Goal: Task Accomplishment & Management: Manage account settings

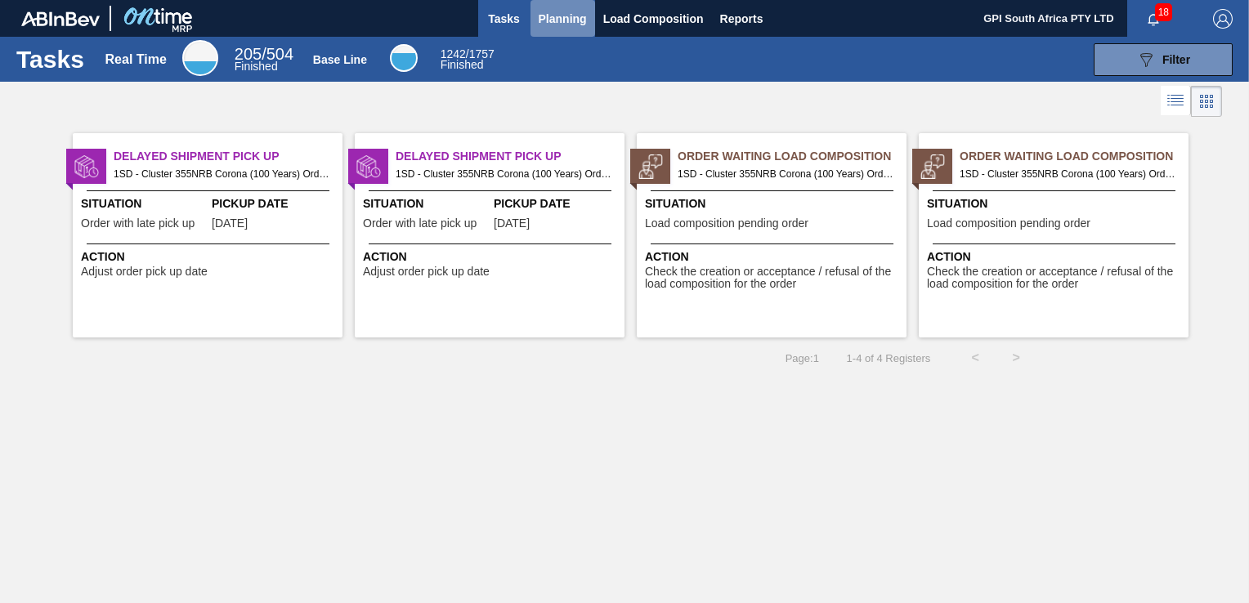
click at [559, 10] on span "Planning" at bounding box center [563, 19] width 48 height 20
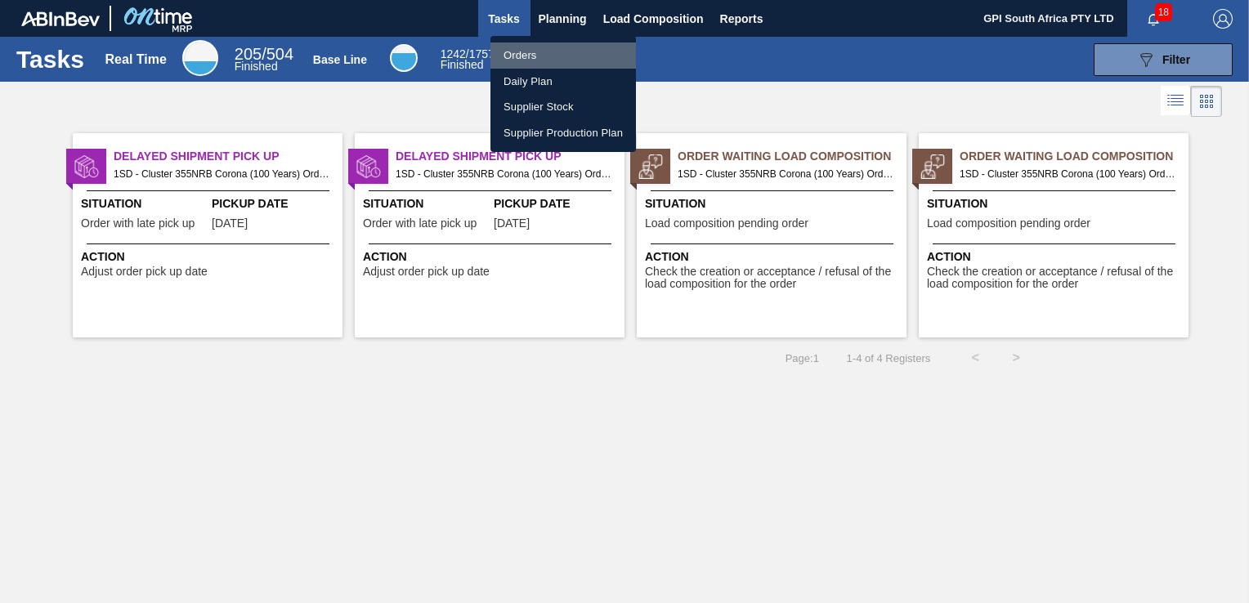
click at [523, 57] on li "Orders" at bounding box center [564, 56] width 146 height 26
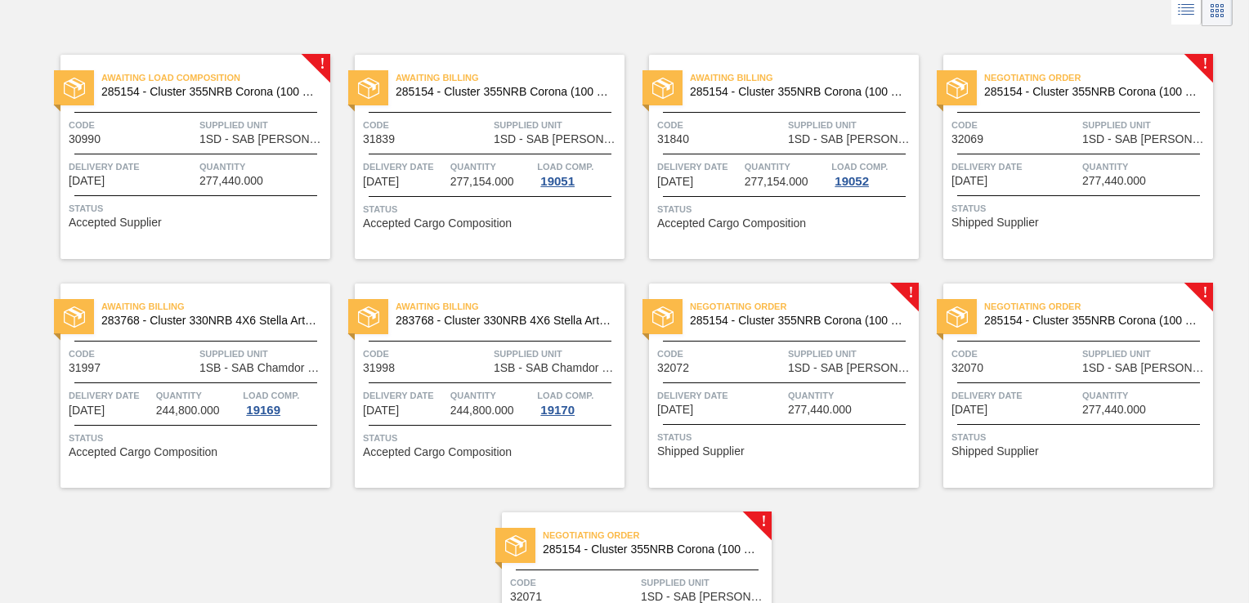
scroll to position [92, 0]
click at [979, 138] on span "32069" at bounding box center [968, 138] width 32 height 12
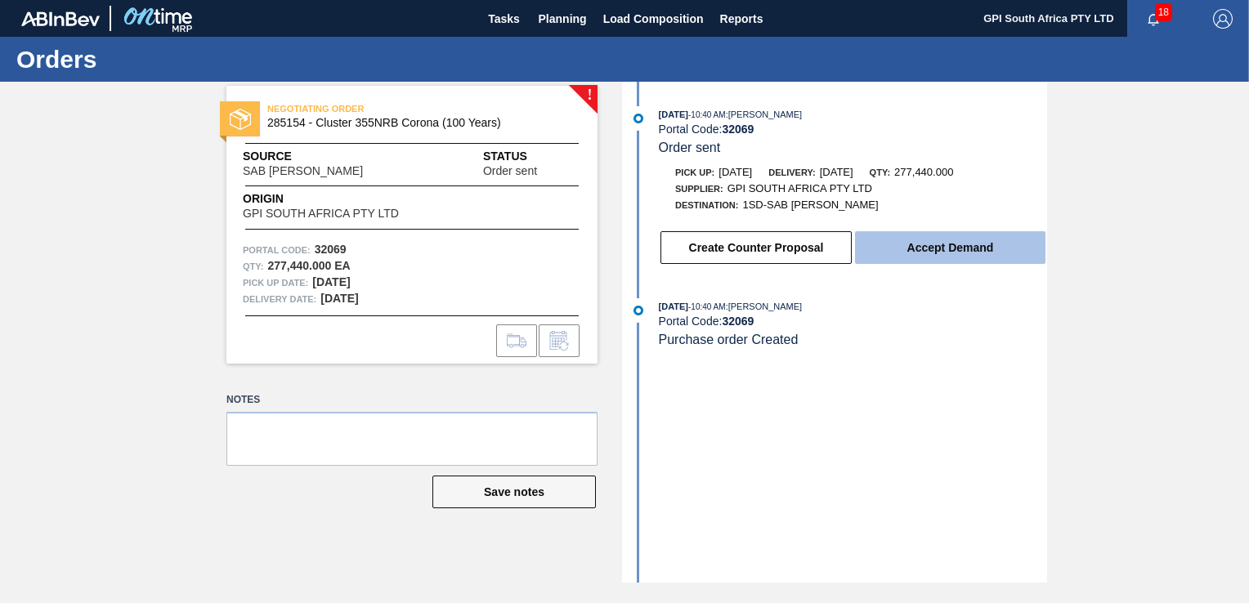
click at [920, 244] on button "Accept Demand" at bounding box center [950, 247] width 191 height 33
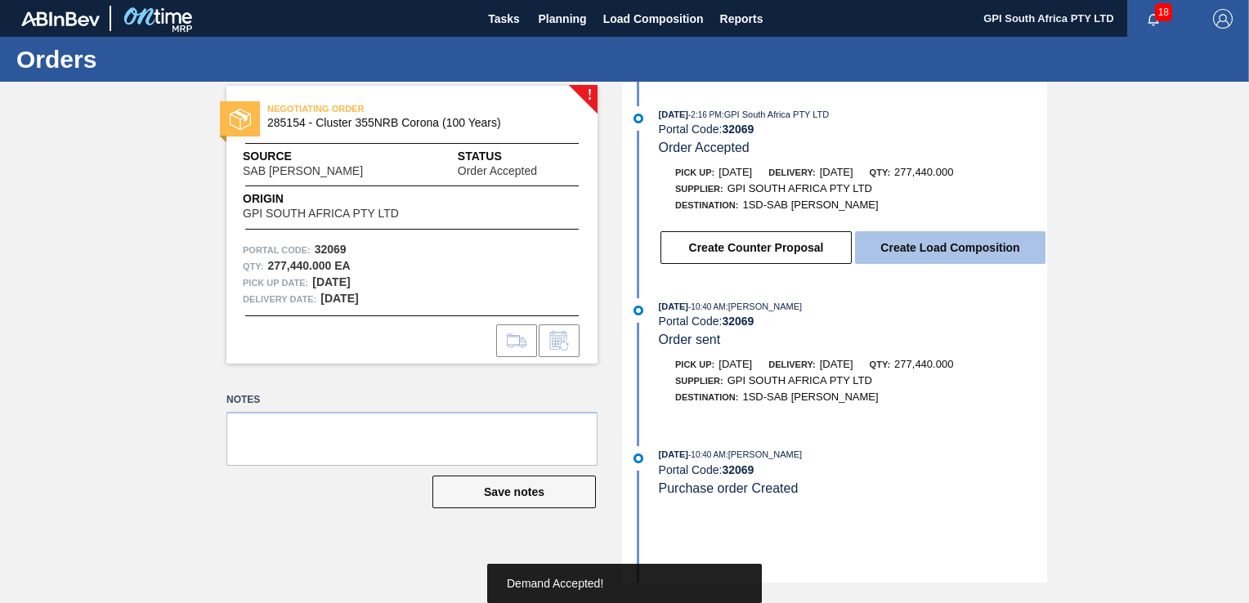
click at [939, 247] on button "Create Load Composition" at bounding box center [950, 247] width 191 height 33
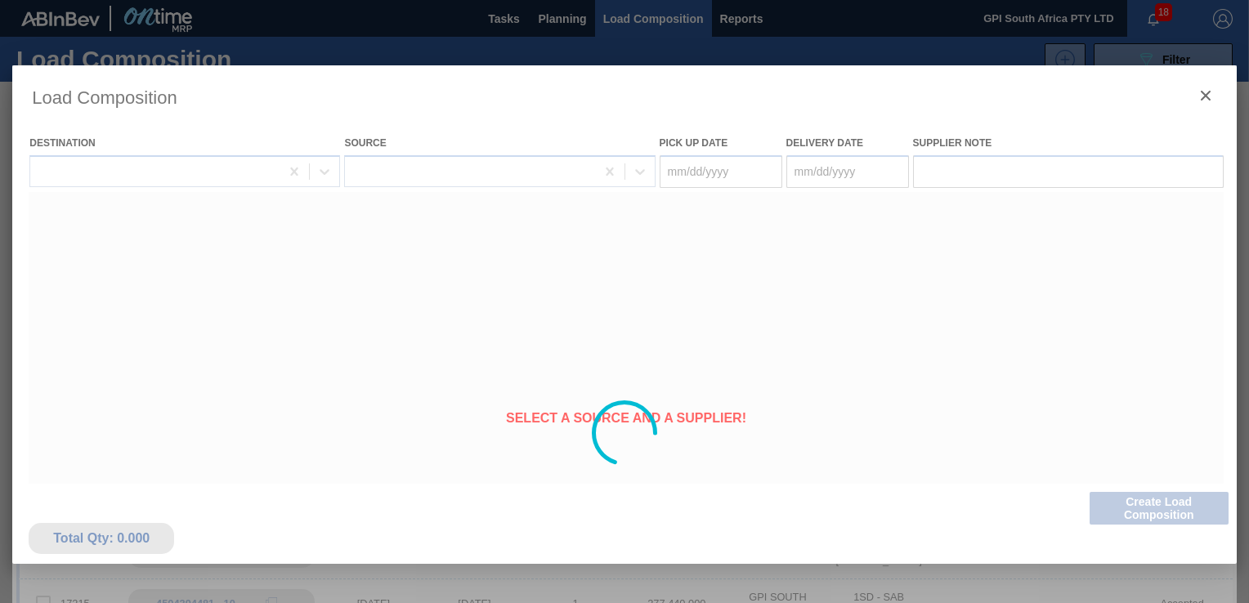
type Date "[DATE]"
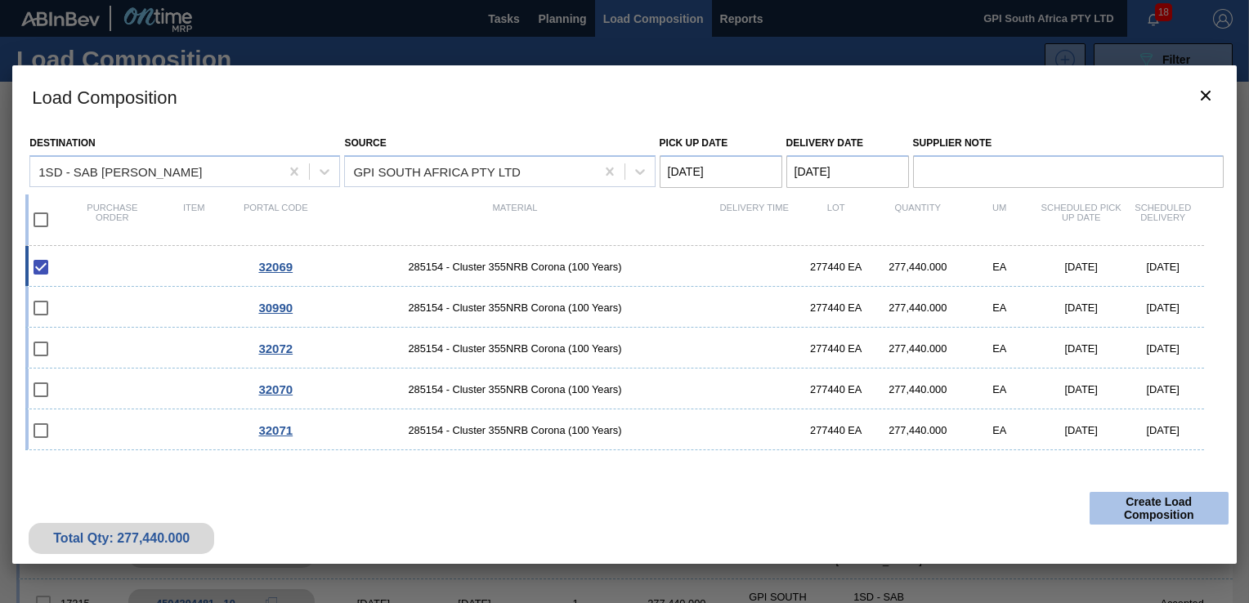
click at [1132, 499] on button "Create Load Composition" at bounding box center [1159, 508] width 139 height 33
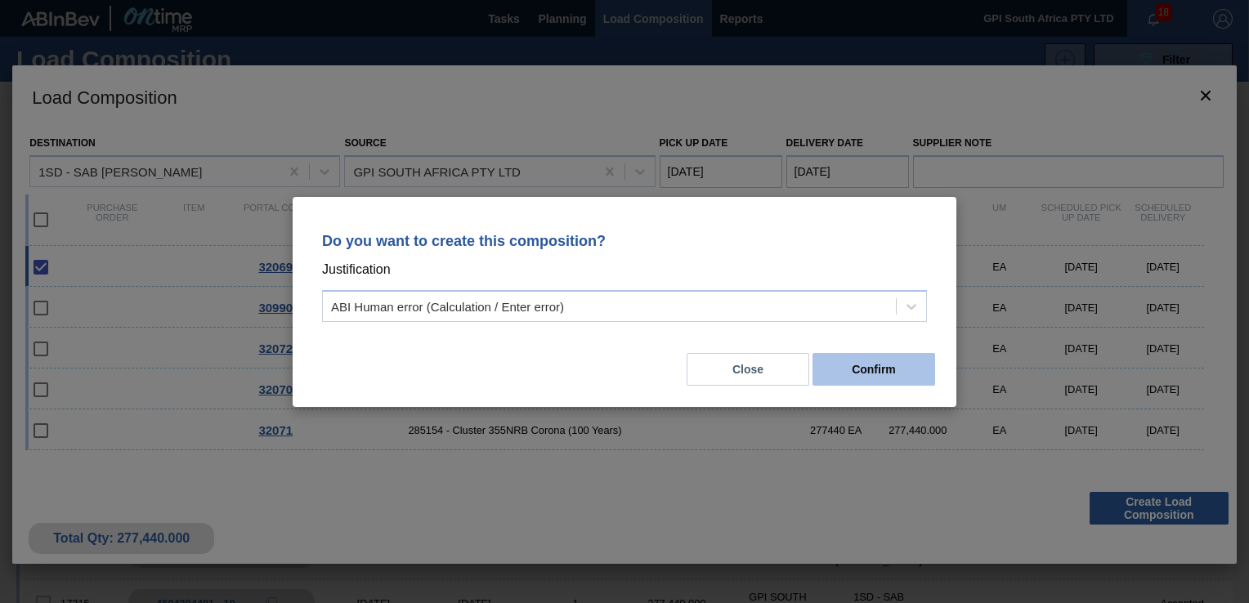
click at [892, 365] on button "Confirm" at bounding box center [874, 369] width 123 height 33
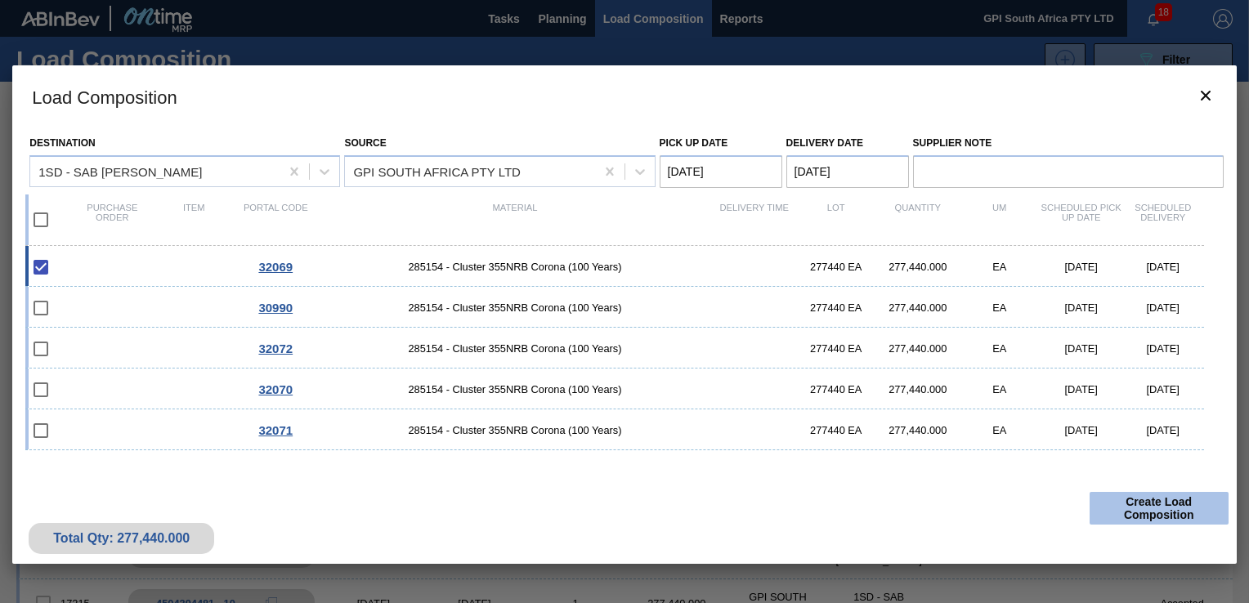
click at [1125, 504] on button "Create Load Composition" at bounding box center [1159, 508] width 139 height 33
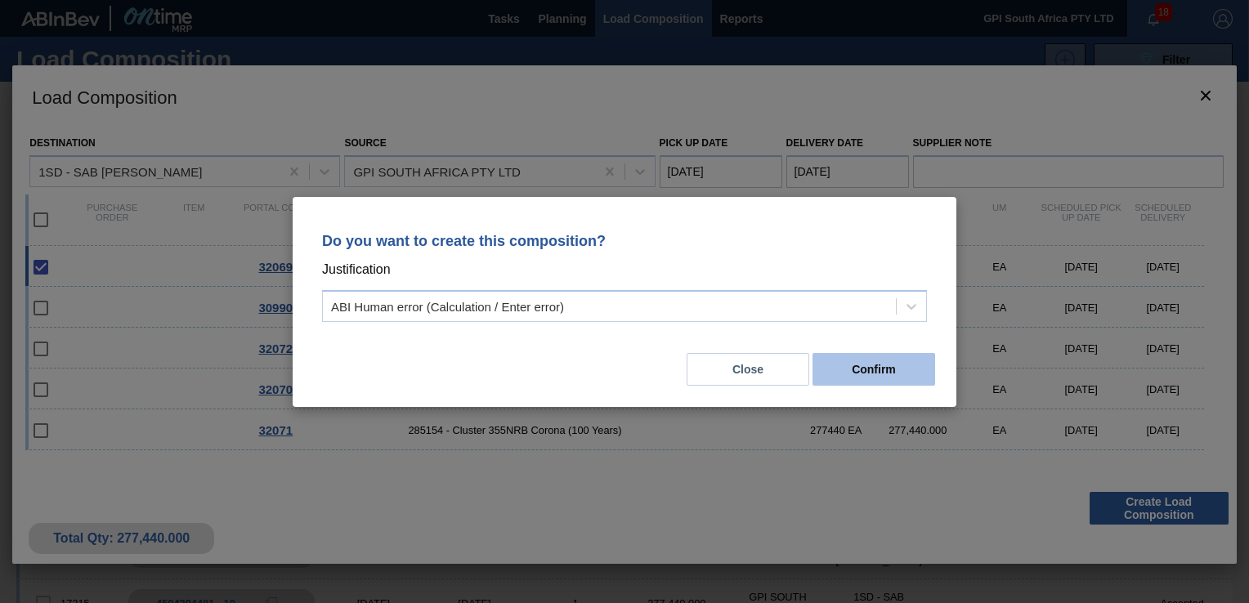
click at [884, 369] on button "Confirm" at bounding box center [874, 369] width 123 height 33
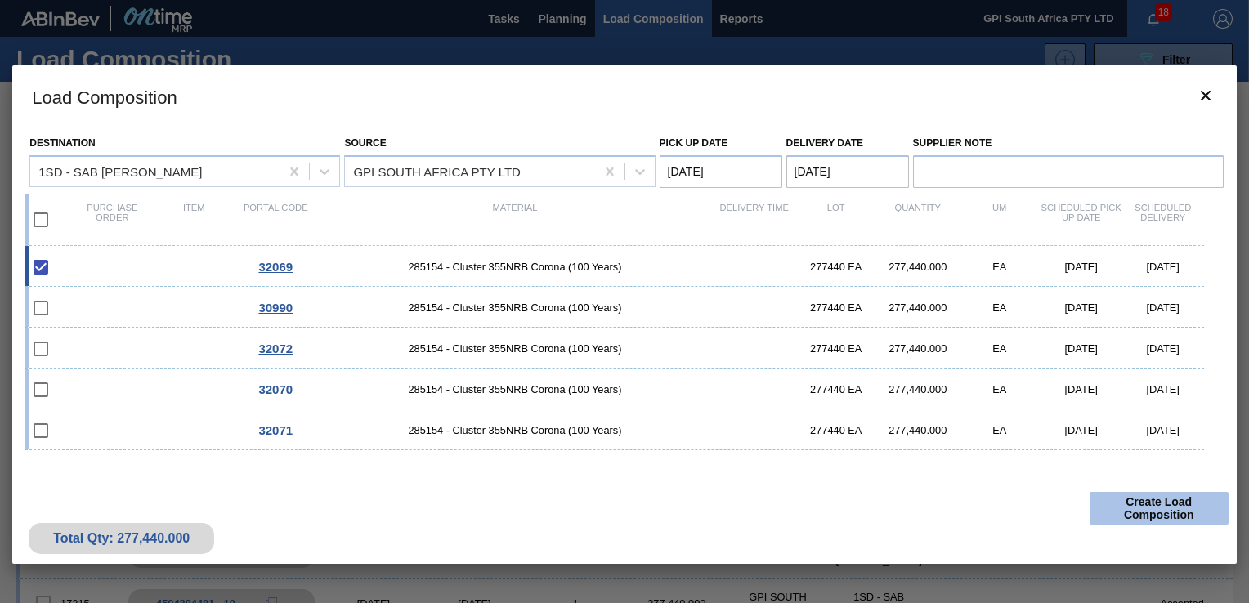
click at [1138, 509] on button "Create Load Composition" at bounding box center [1159, 508] width 139 height 33
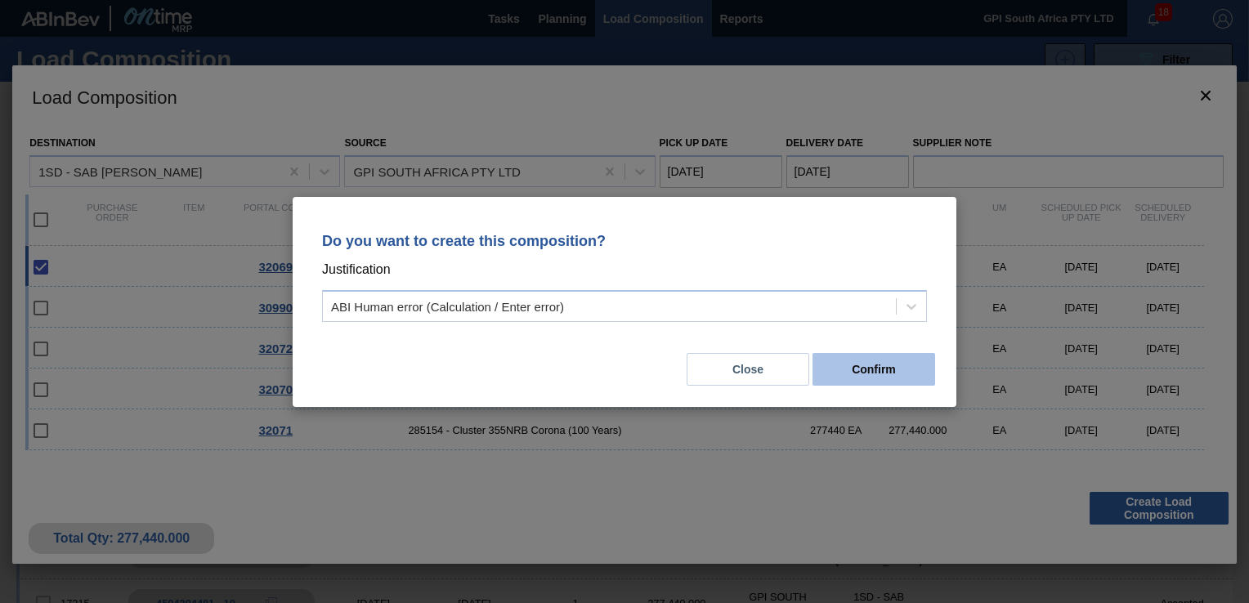
click at [844, 373] on button "Confirm" at bounding box center [874, 369] width 123 height 33
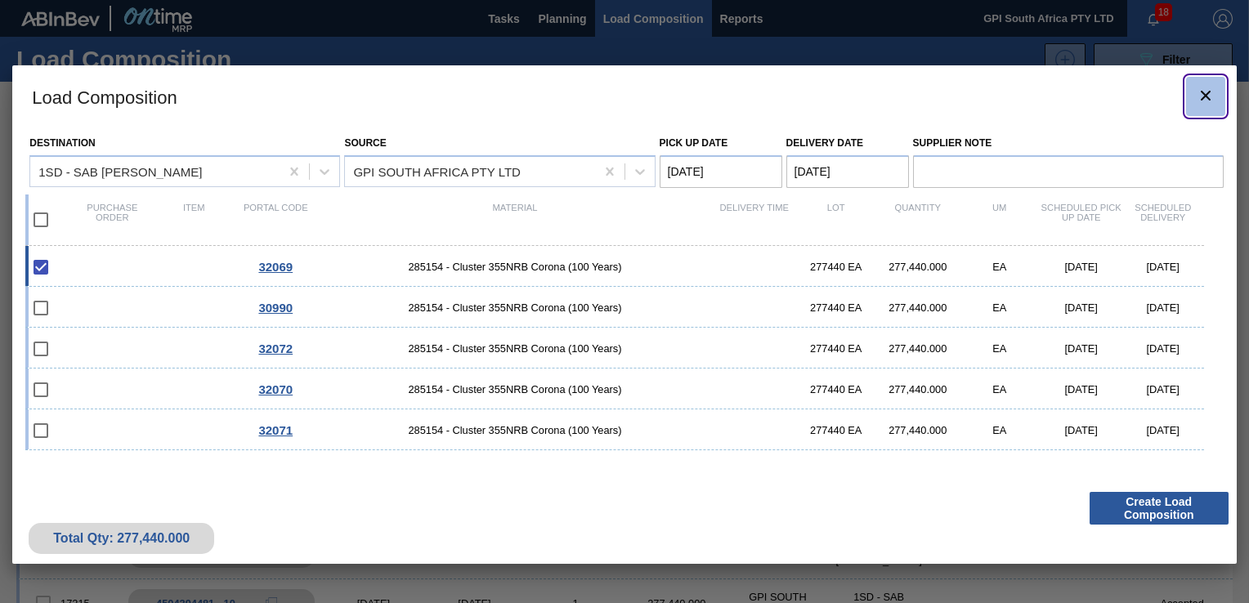
click at [1199, 94] on icon "botão de ícone" at bounding box center [1206, 96] width 20 height 20
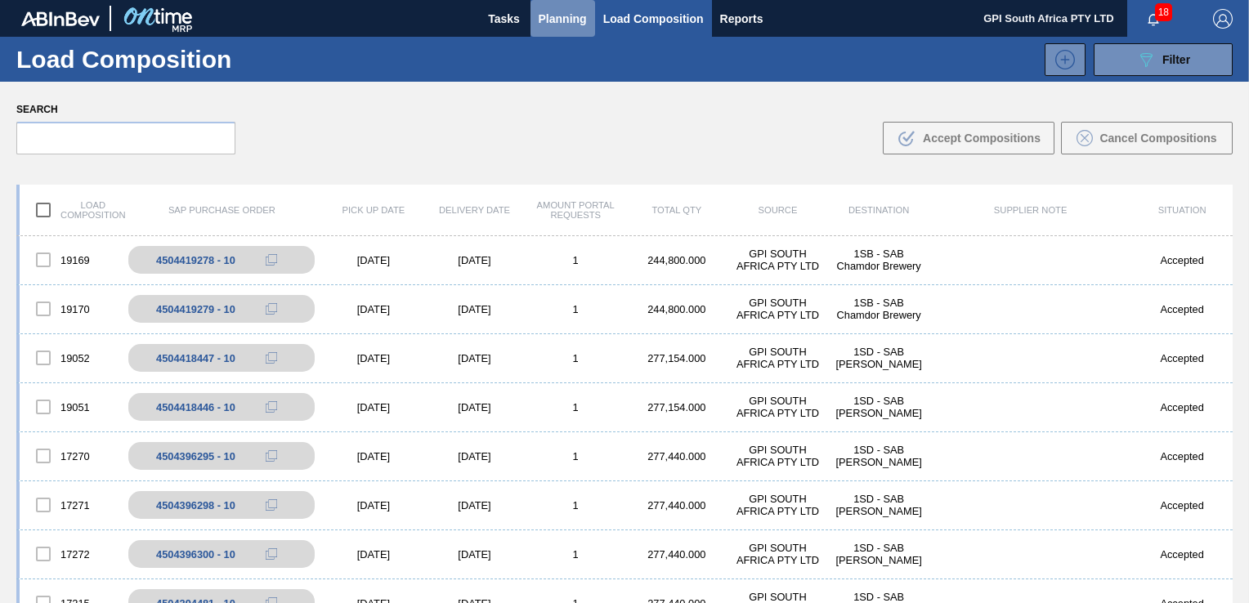
click at [557, 26] on span "Planning" at bounding box center [563, 19] width 48 height 20
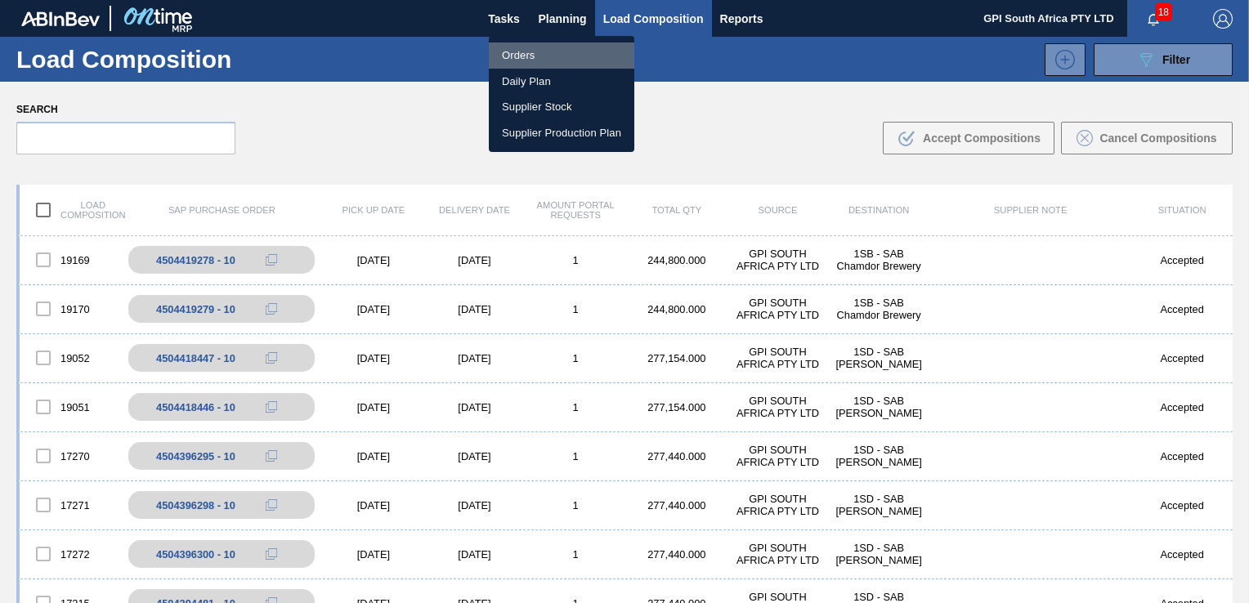
click at [523, 49] on li "Orders" at bounding box center [562, 56] width 146 height 26
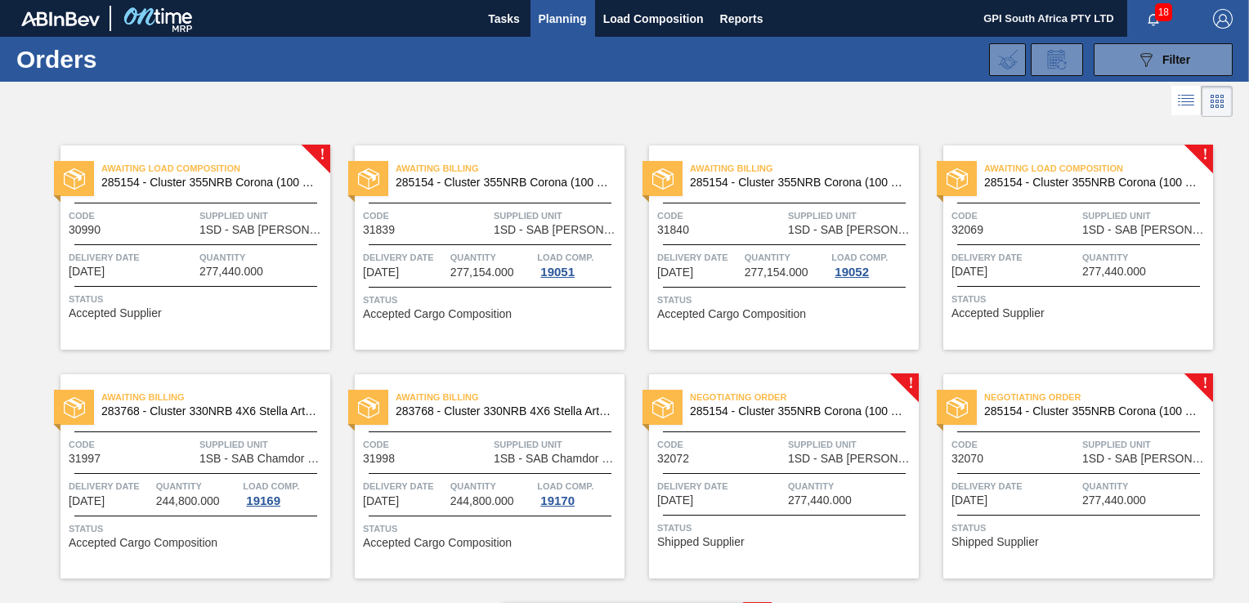
click at [1002, 258] on span "Delivery Date" at bounding box center [1015, 257] width 127 height 16
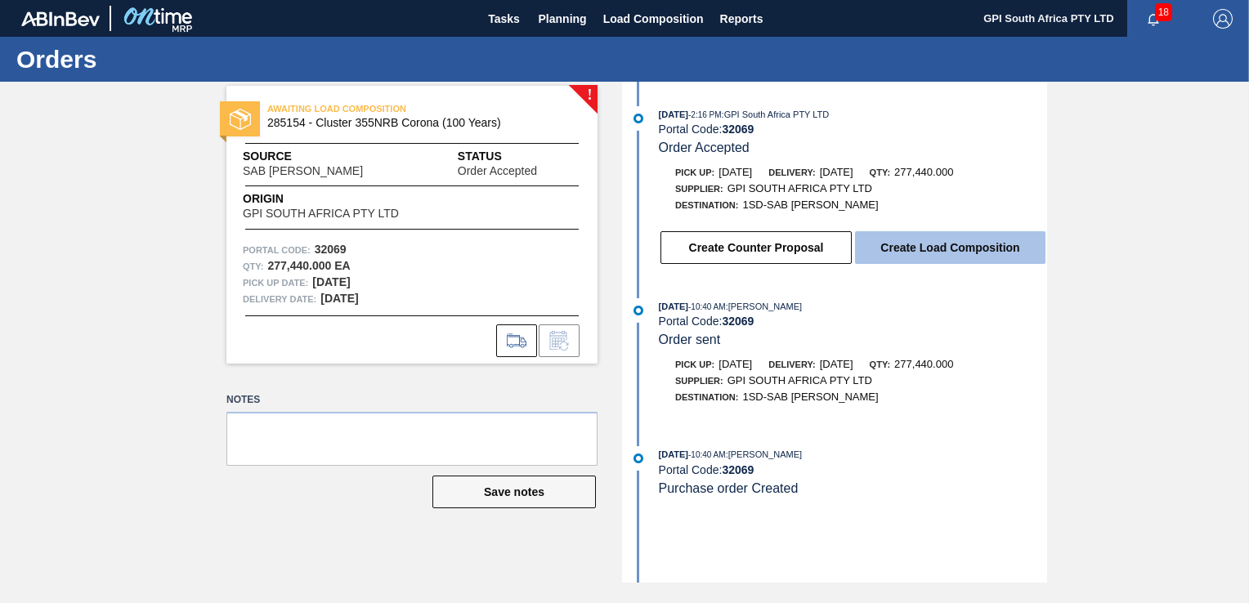
click at [910, 264] on button "Create Load Composition" at bounding box center [950, 247] width 191 height 33
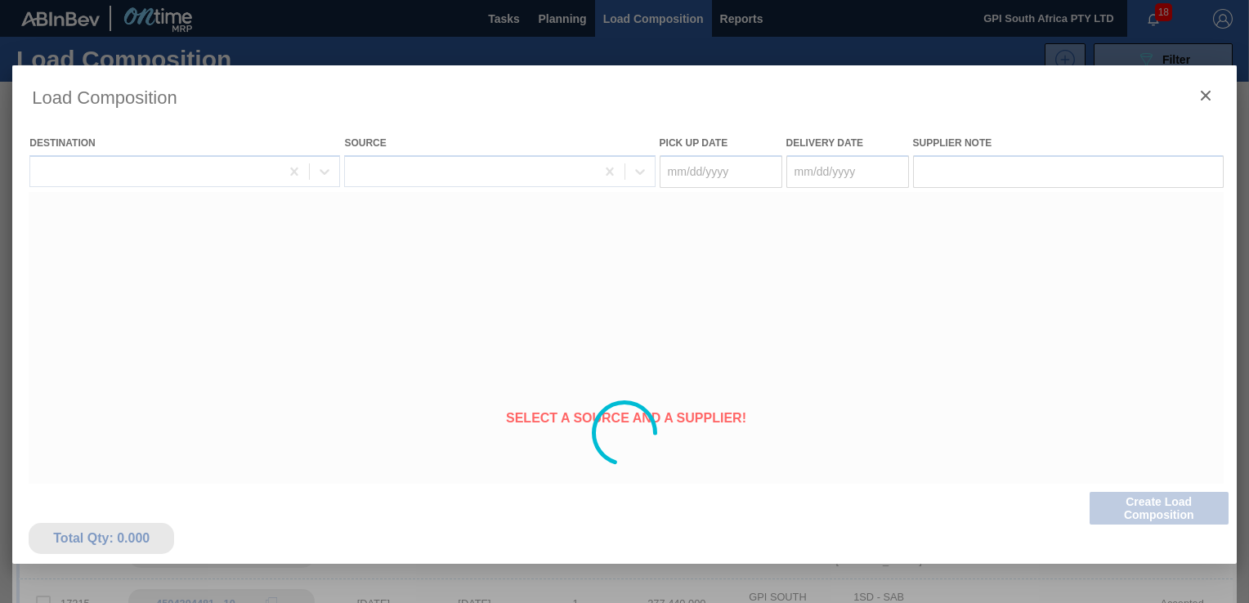
type Date "[DATE]"
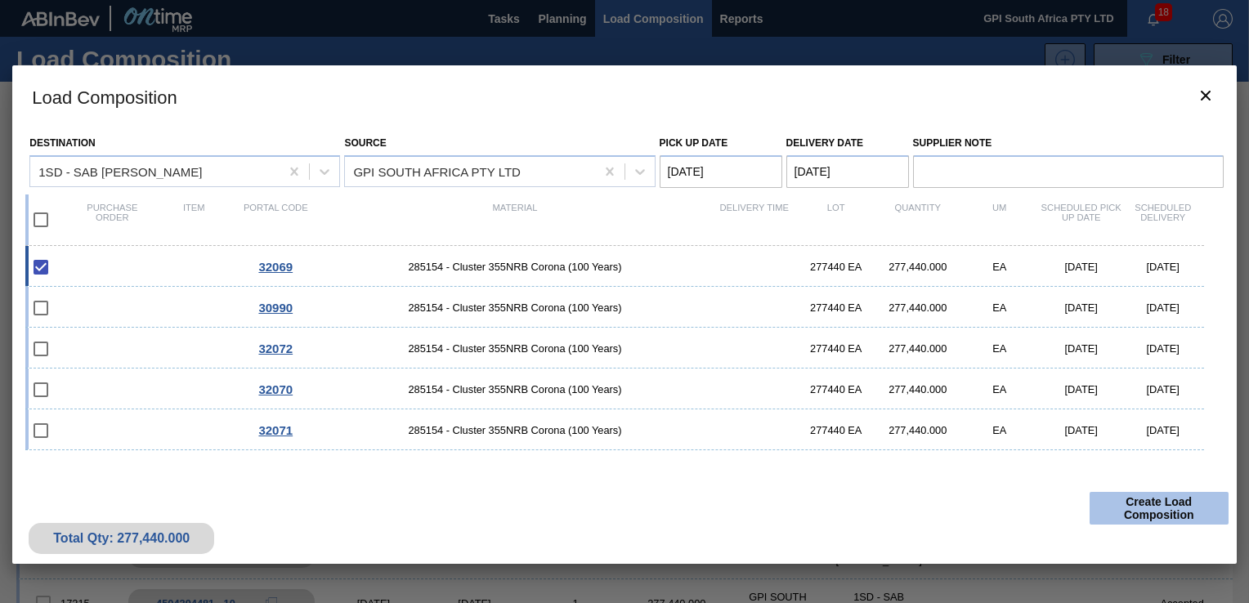
click at [1112, 508] on button "Create Load Composition" at bounding box center [1159, 508] width 139 height 33
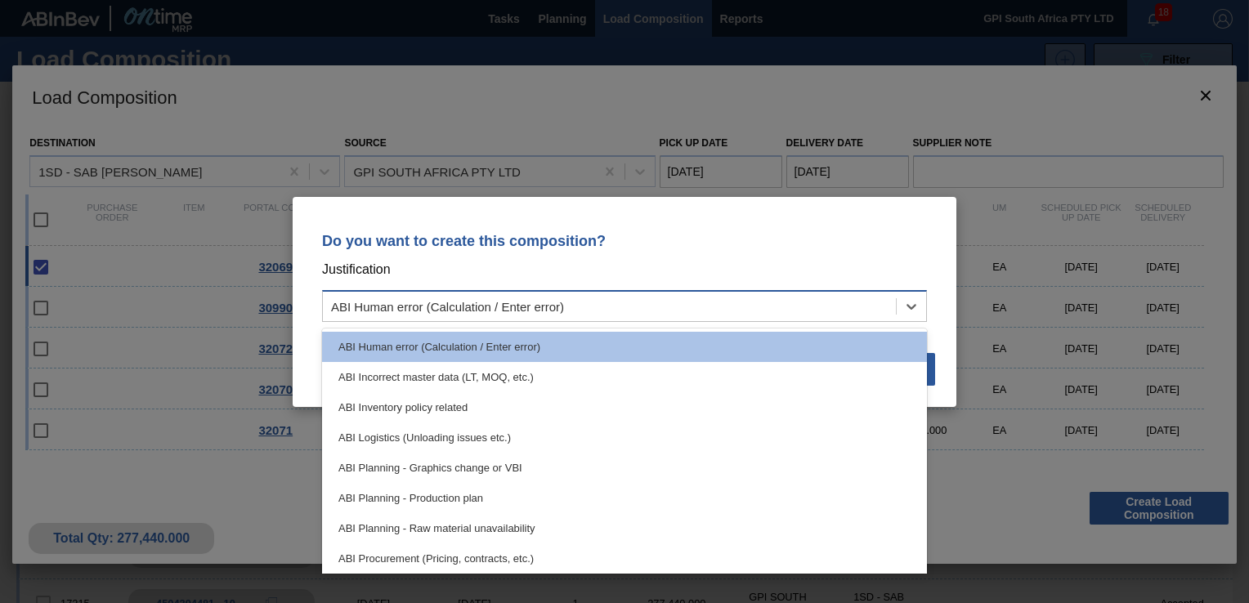
click at [847, 293] on div "ABI Human error (Calculation / Enter error)" at bounding box center [624, 306] width 605 height 32
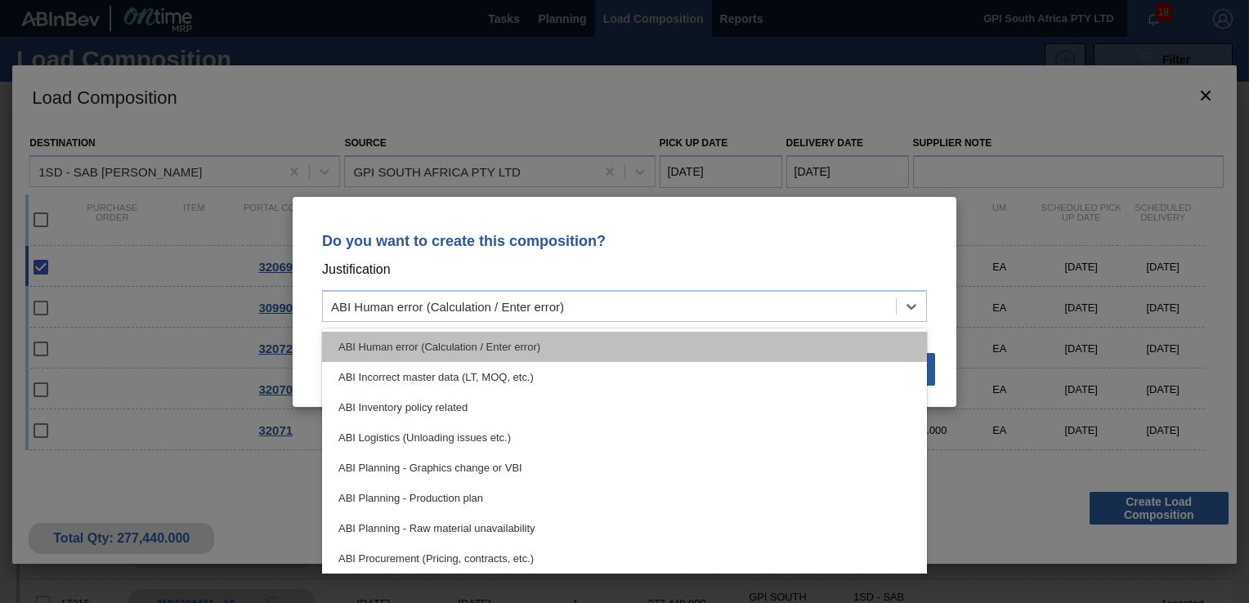
click at [476, 348] on div "ABI Human error (Calculation / Enter error)" at bounding box center [624, 347] width 605 height 30
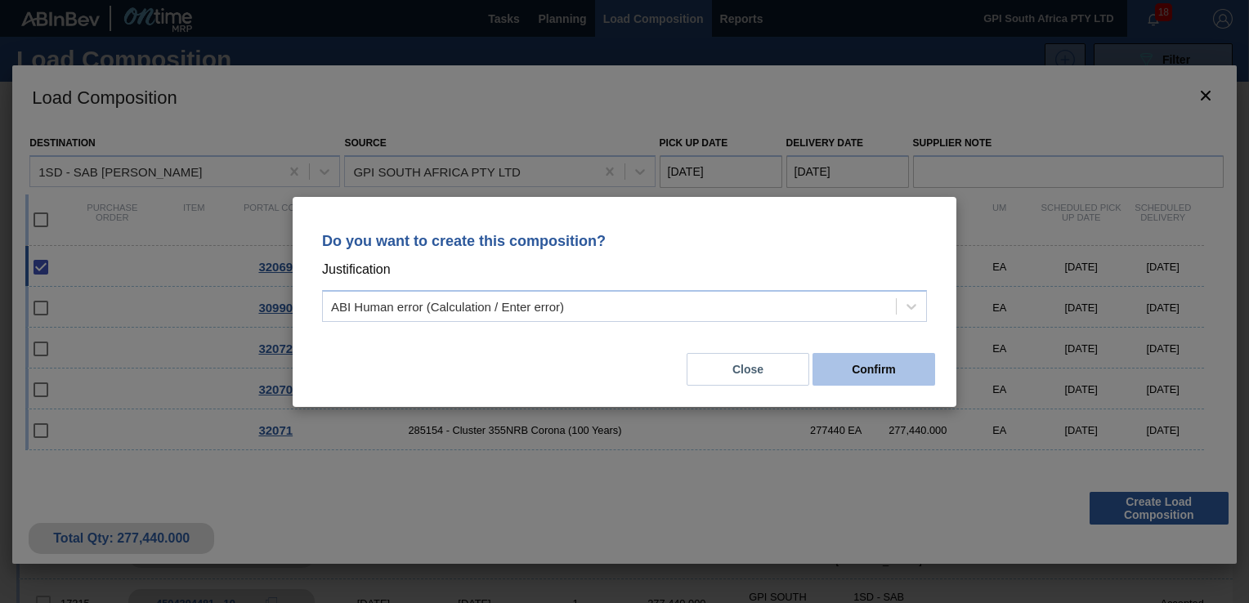
click at [834, 378] on button "Confirm" at bounding box center [874, 369] width 123 height 33
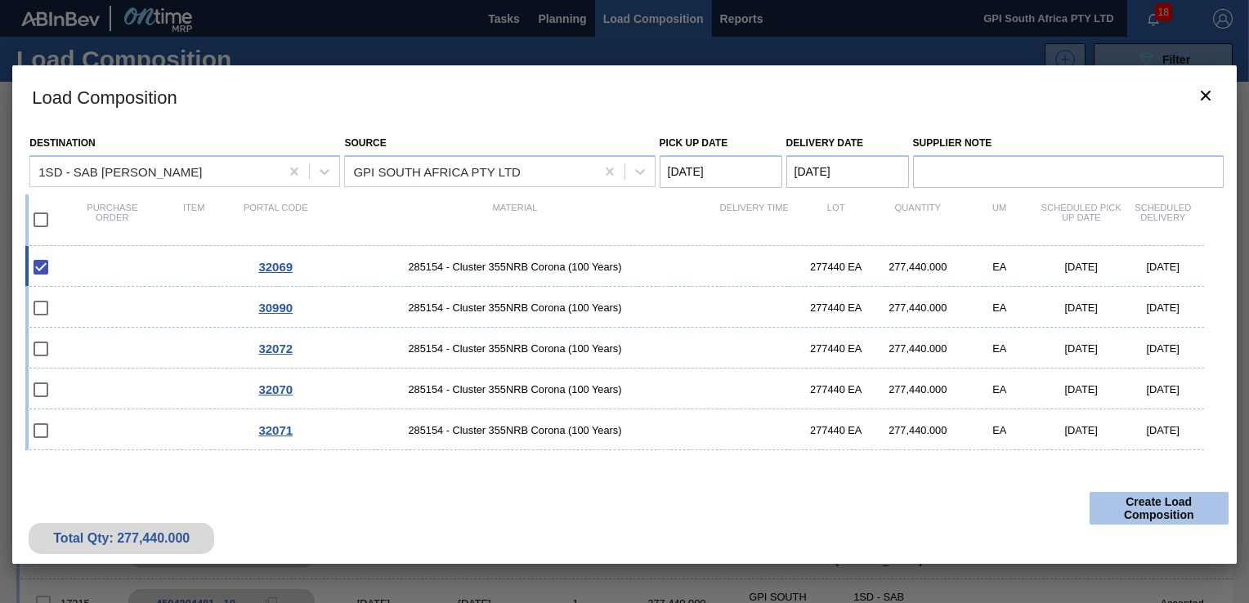
click at [1108, 505] on button "Create Load Composition" at bounding box center [1159, 508] width 139 height 33
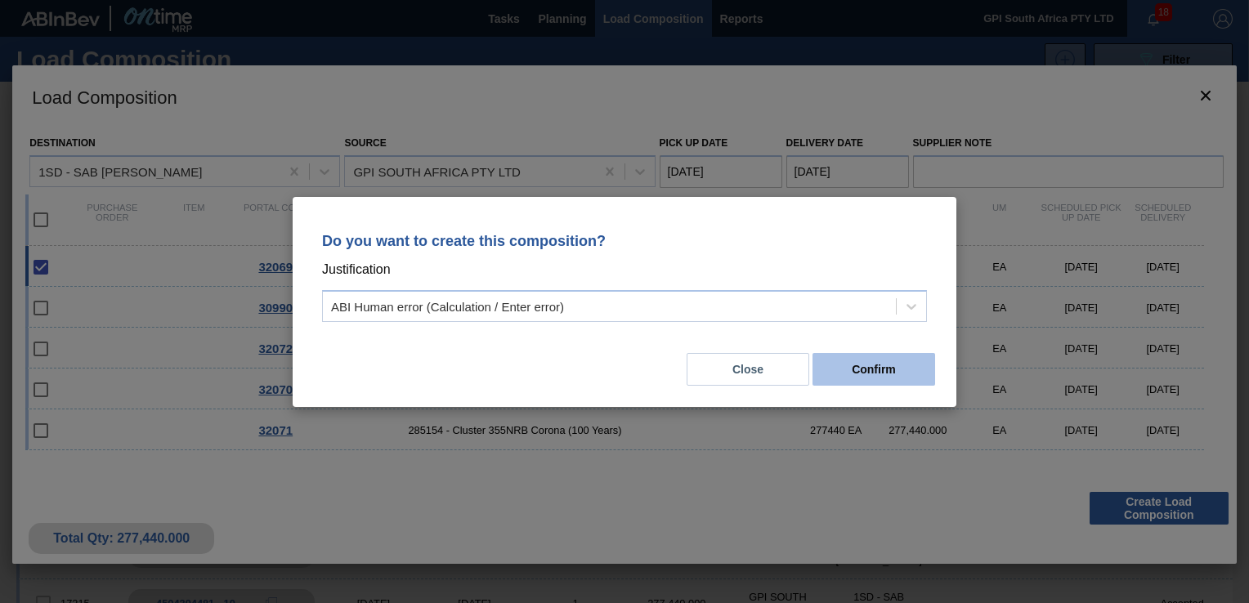
click at [874, 382] on button "Confirm" at bounding box center [874, 369] width 123 height 33
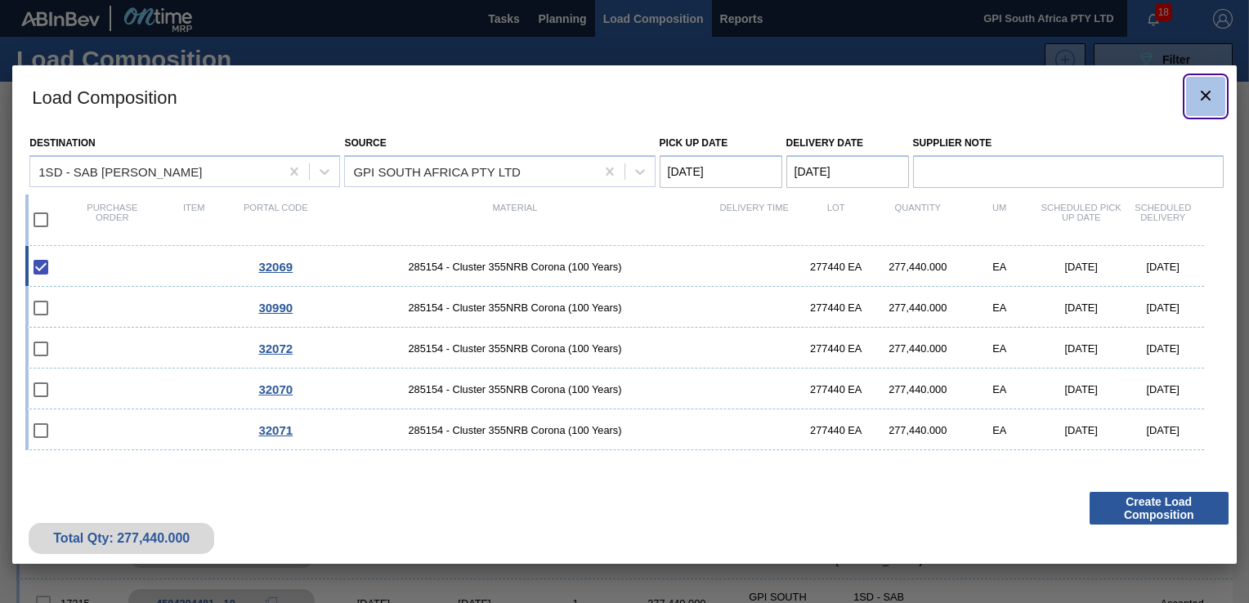
click at [1187, 93] on button "botão de ícone" at bounding box center [1205, 96] width 39 height 39
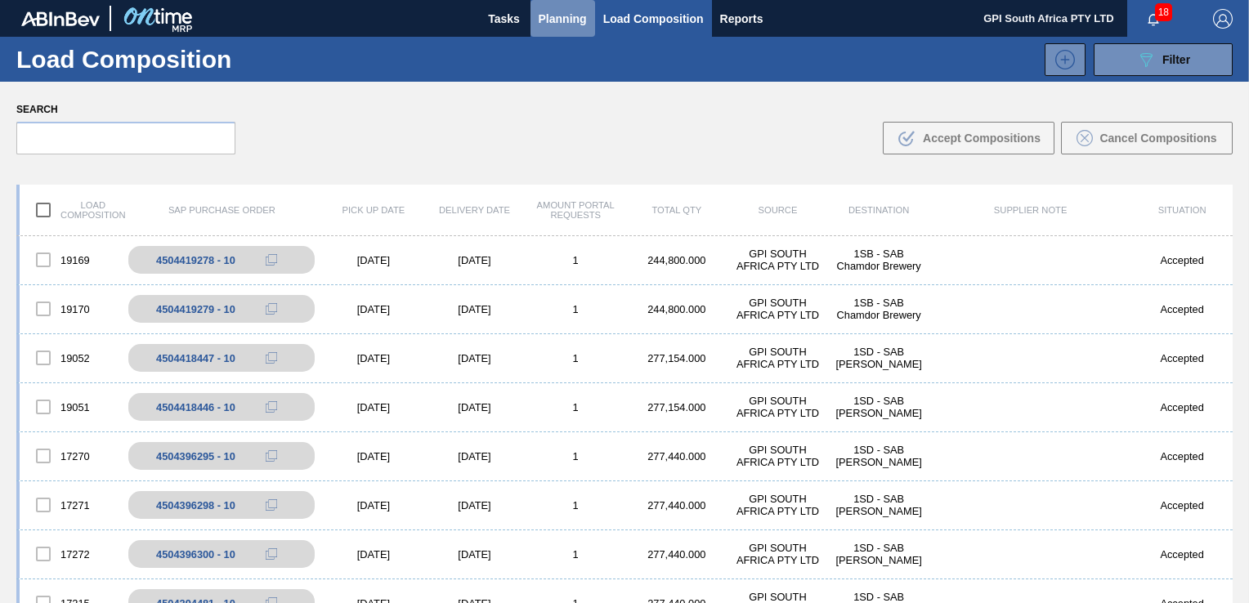
click at [559, 5] on button "Planning" at bounding box center [563, 18] width 65 height 37
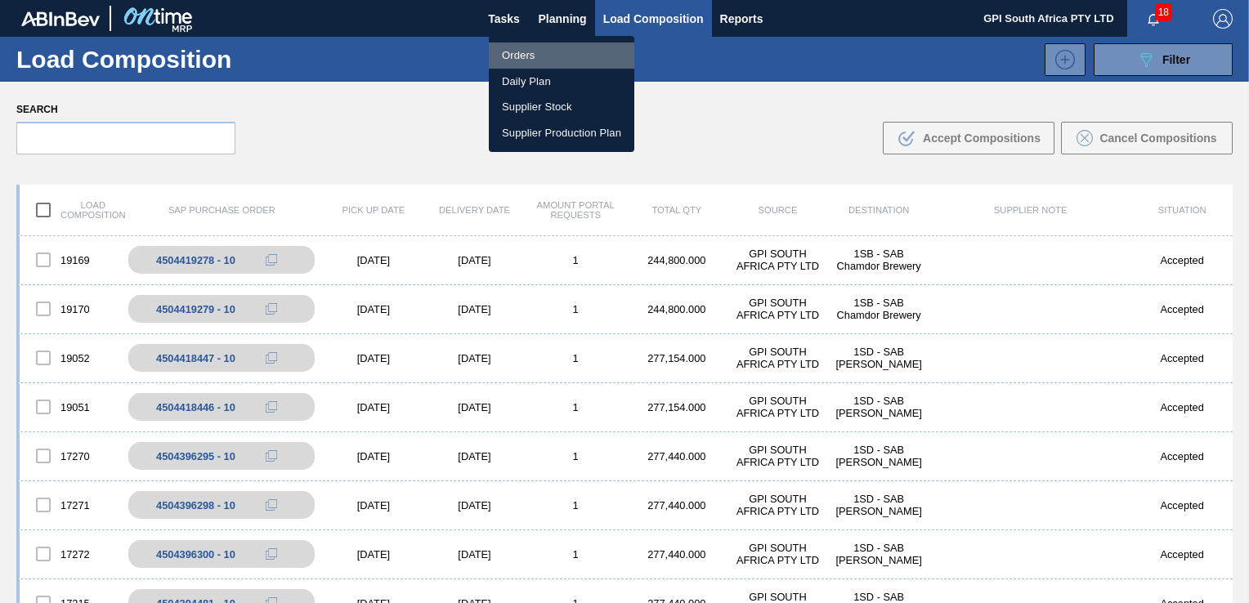
click at [527, 55] on li "Orders" at bounding box center [562, 56] width 146 height 26
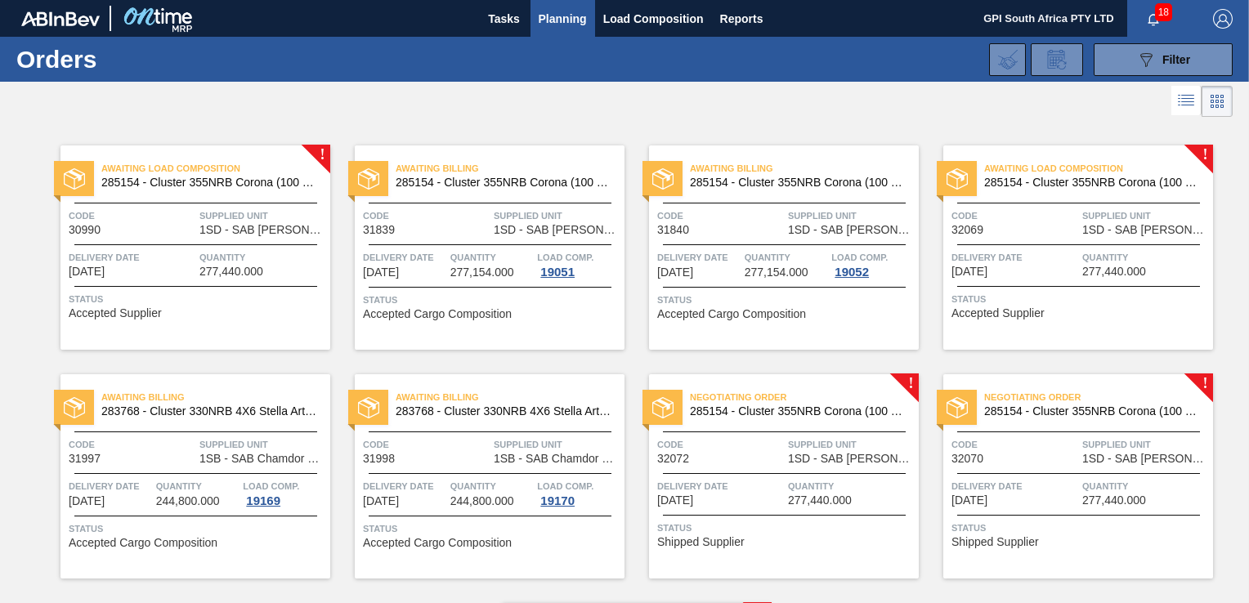
click at [700, 469] on div "Negotiating Order 285154 - Cluster 355NRB Corona (100 Years) Code 32072 Supplie…" at bounding box center [784, 476] width 270 height 204
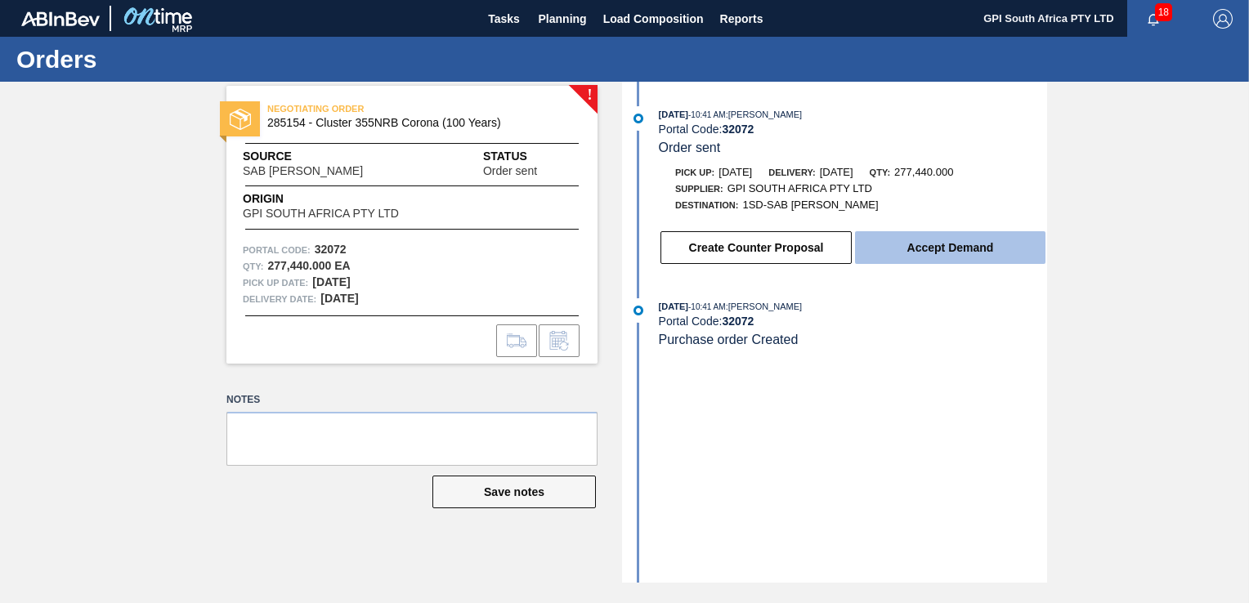
click at [899, 243] on button "Accept Demand" at bounding box center [950, 247] width 191 height 33
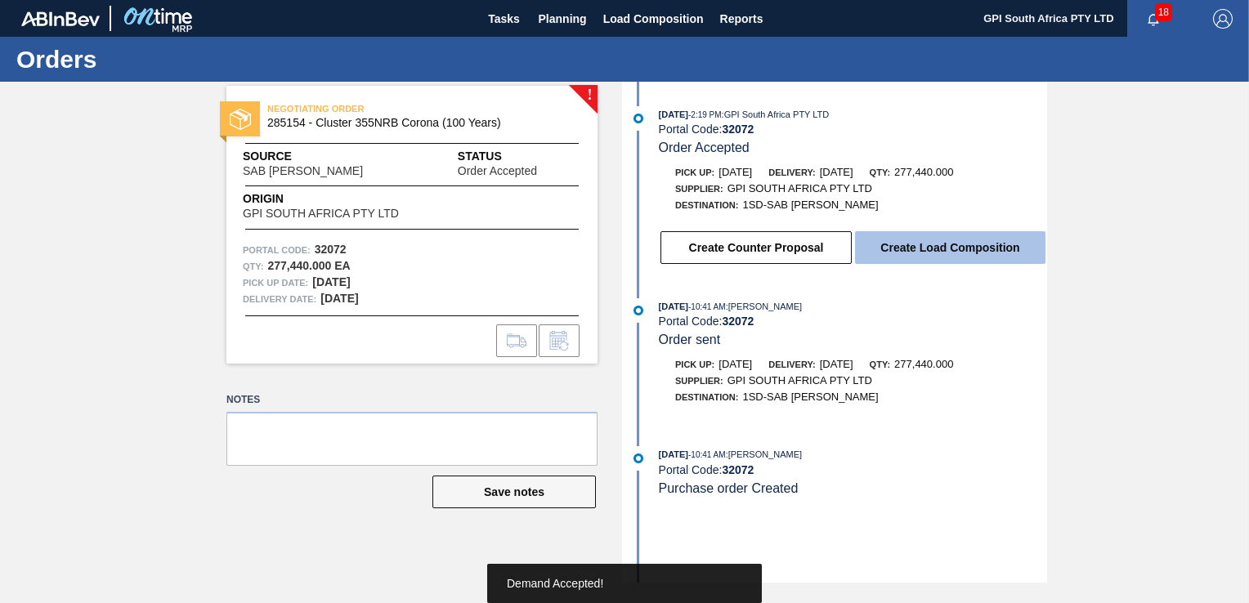
click at [915, 256] on button "Create Load Composition" at bounding box center [950, 247] width 191 height 33
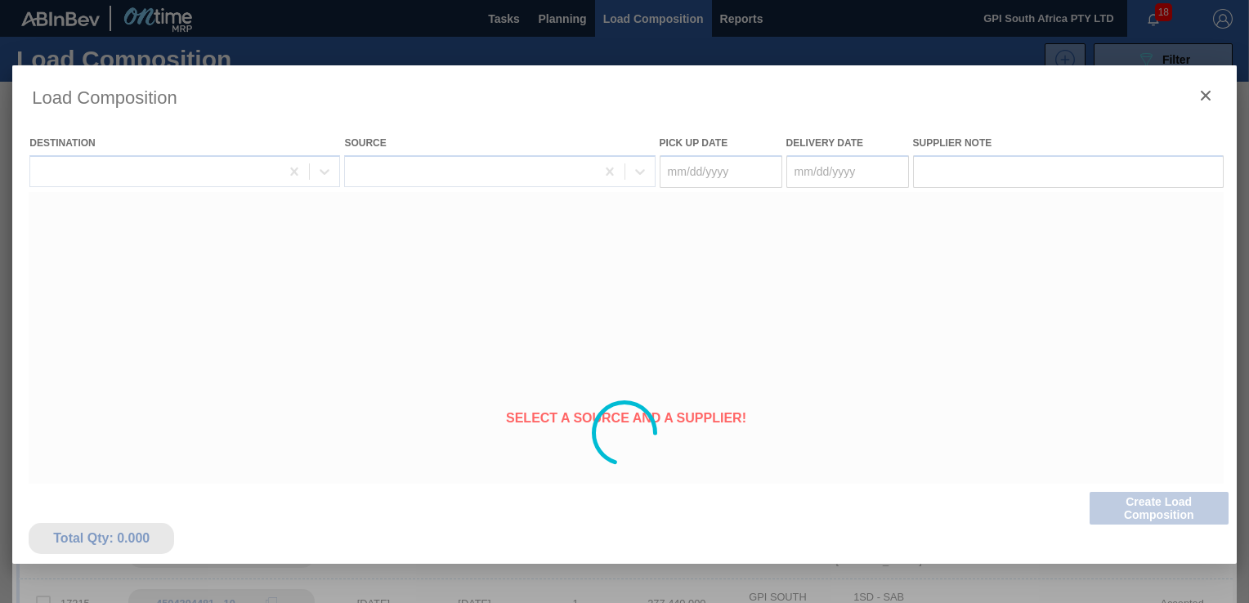
type Date "[DATE]"
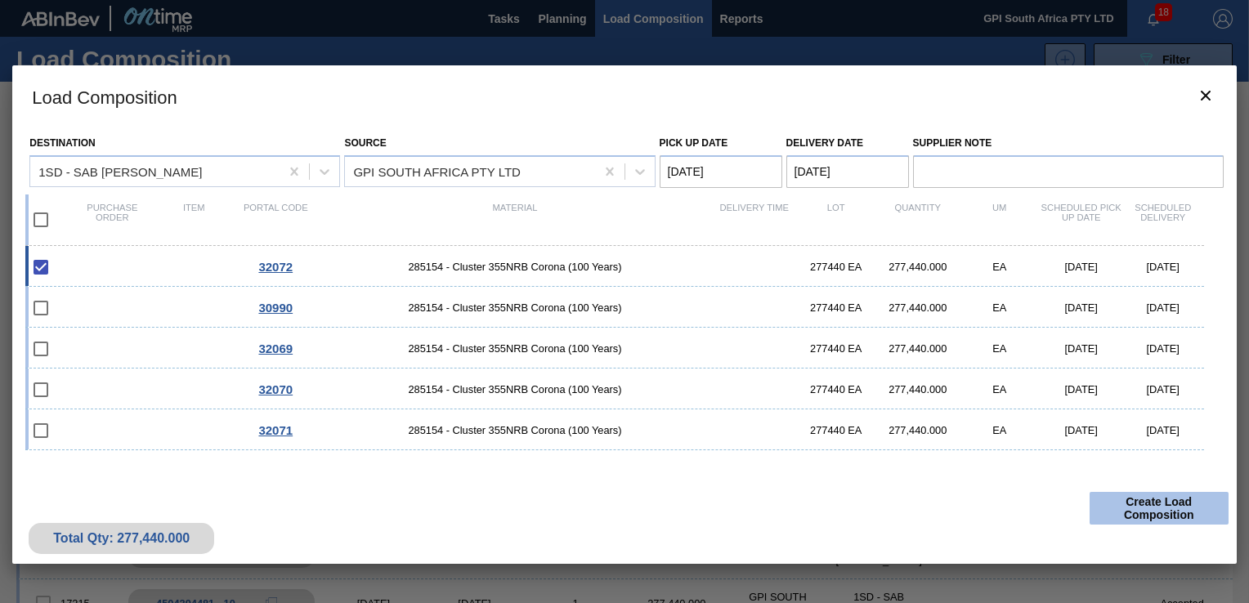
click at [1132, 499] on button "Create Load Composition" at bounding box center [1159, 508] width 139 height 33
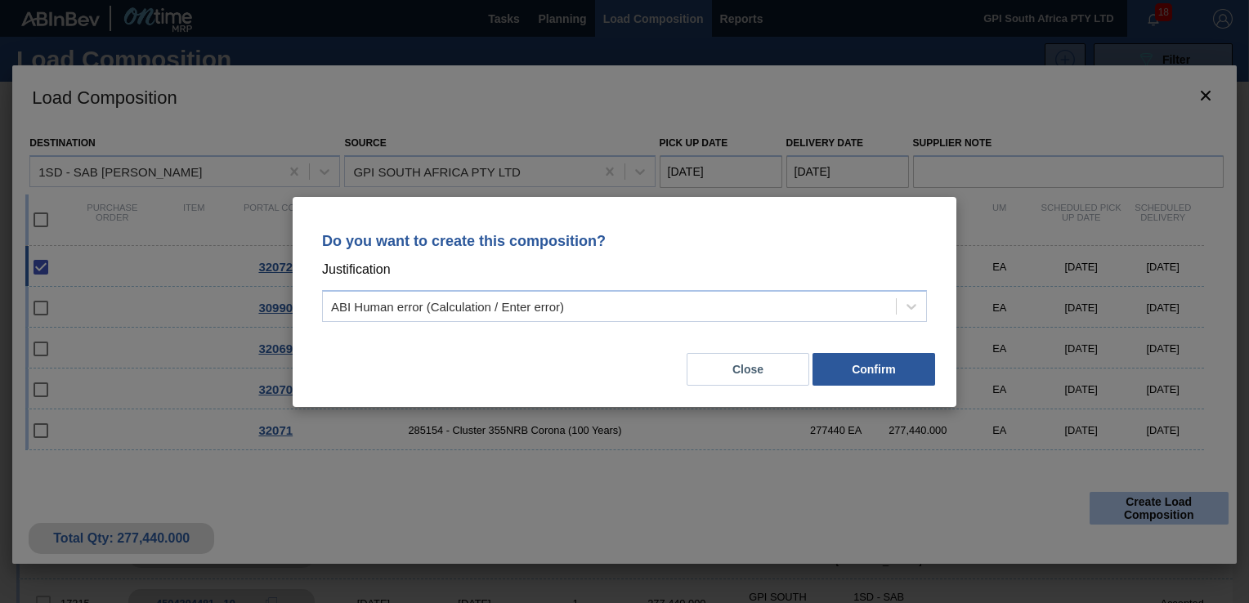
click at [1132, 499] on div "Do you want to create this composition? Justification ABI Human error (Calculat…" at bounding box center [624, 301] width 1249 height 603
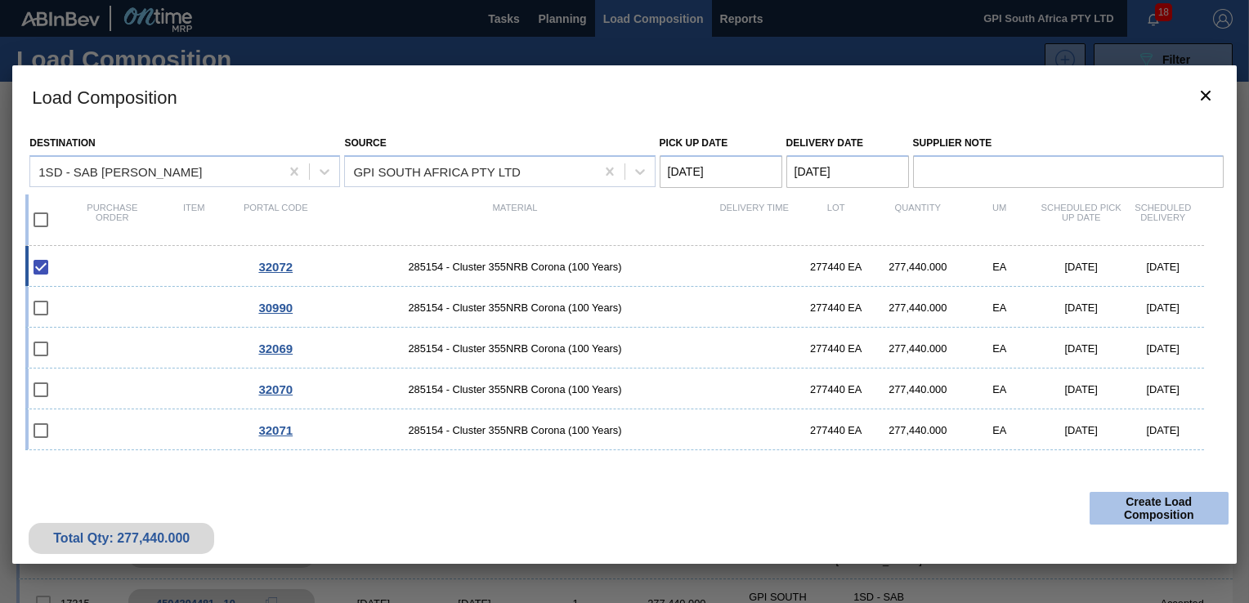
click at [1097, 513] on button "Create Load Composition" at bounding box center [1159, 508] width 139 height 33
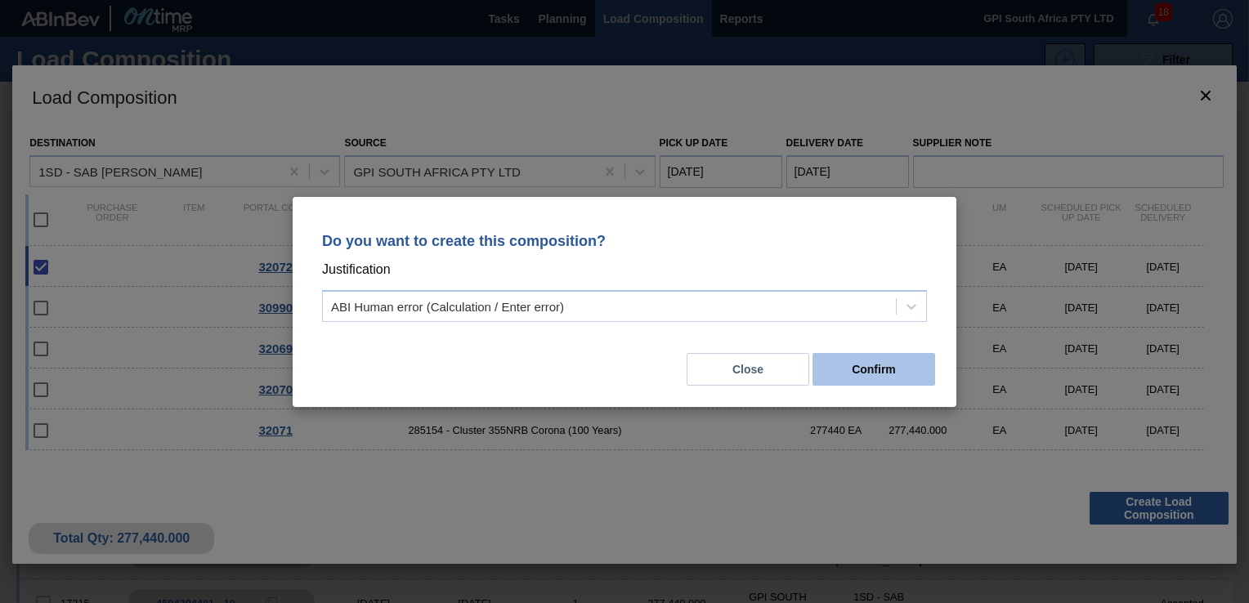
click at [886, 372] on button "Confirm" at bounding box center [874, 369] width 123 height 33
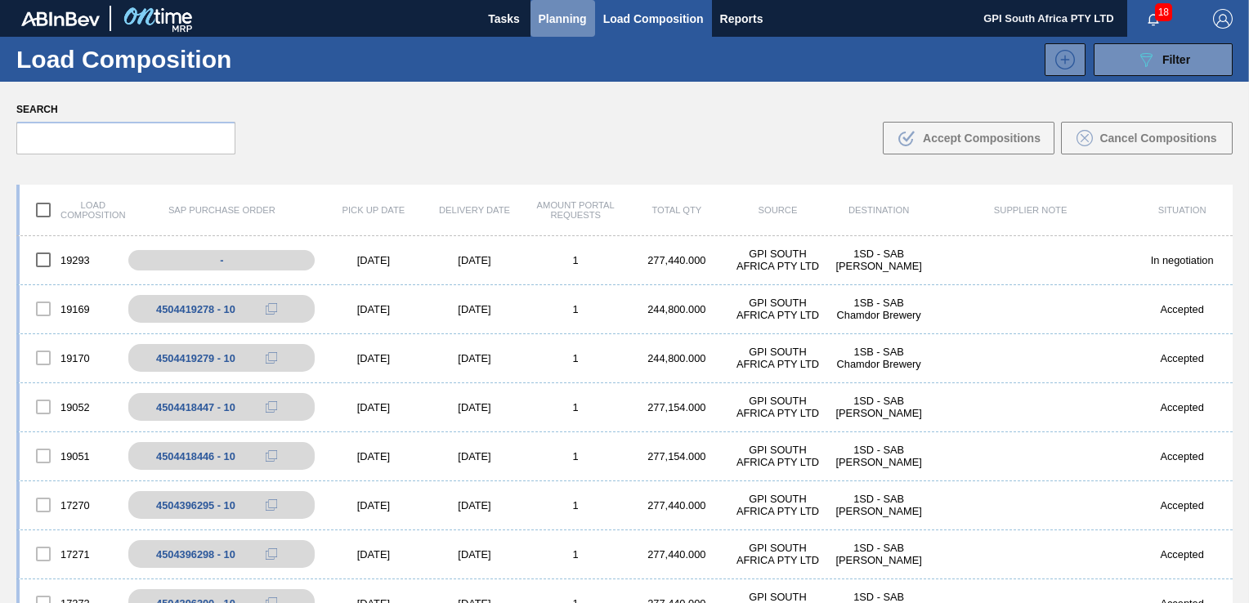
click at [554, 11] on span "Planning" at bounding box center [563, 19] width 48 height 20
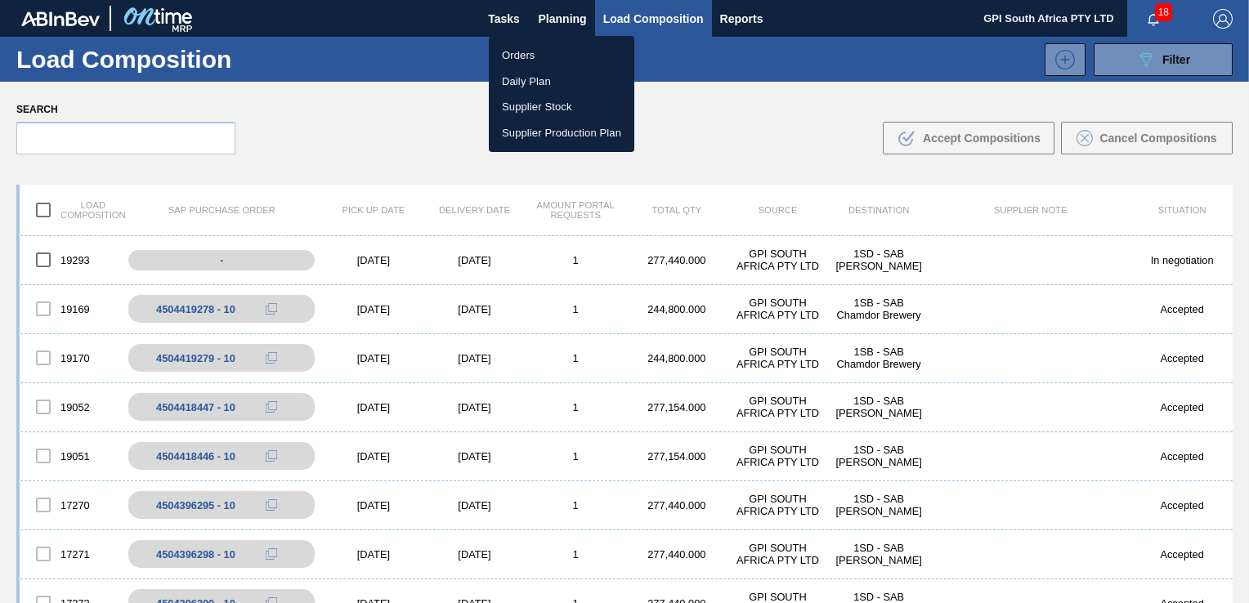
click at [527, 57] on li "Orders" at bounding box center [562, 56] width 146 height 26
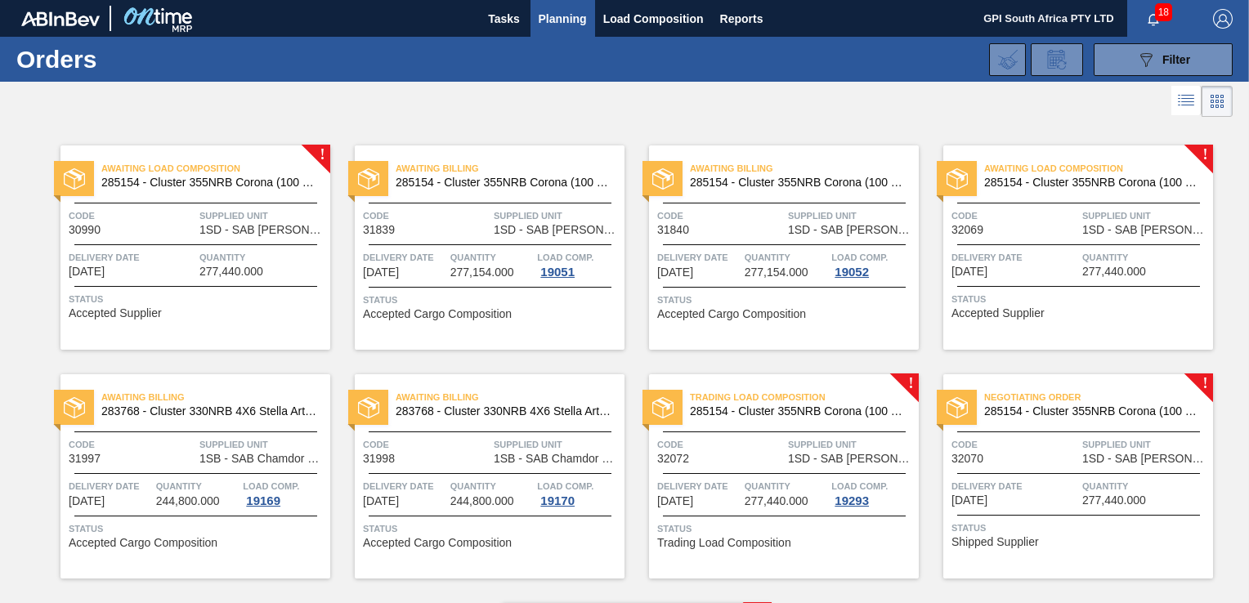
click at [1018, 477] on div "Negotiating Order 285154 - Cluster 355NRB Corona (100 Years) Code 32070 Supplie…" at bounding box center [1079, 476] width 270 height 204
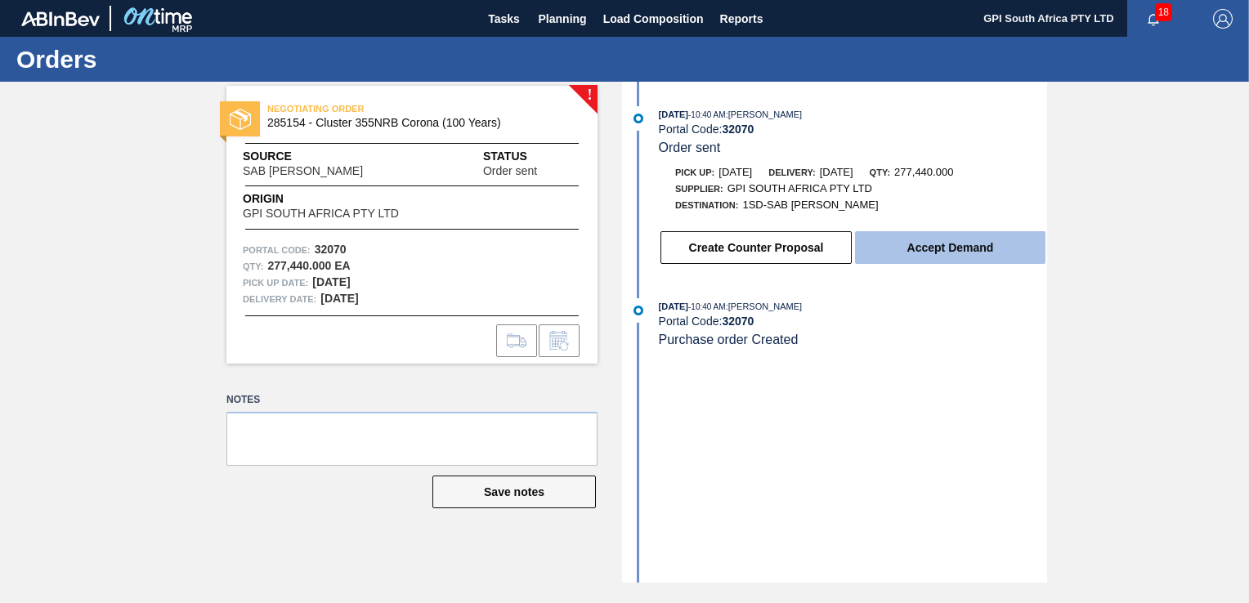
click at [944, 254] on button "Accept Demand" at bounding box center [950, 247] width 191 height 33
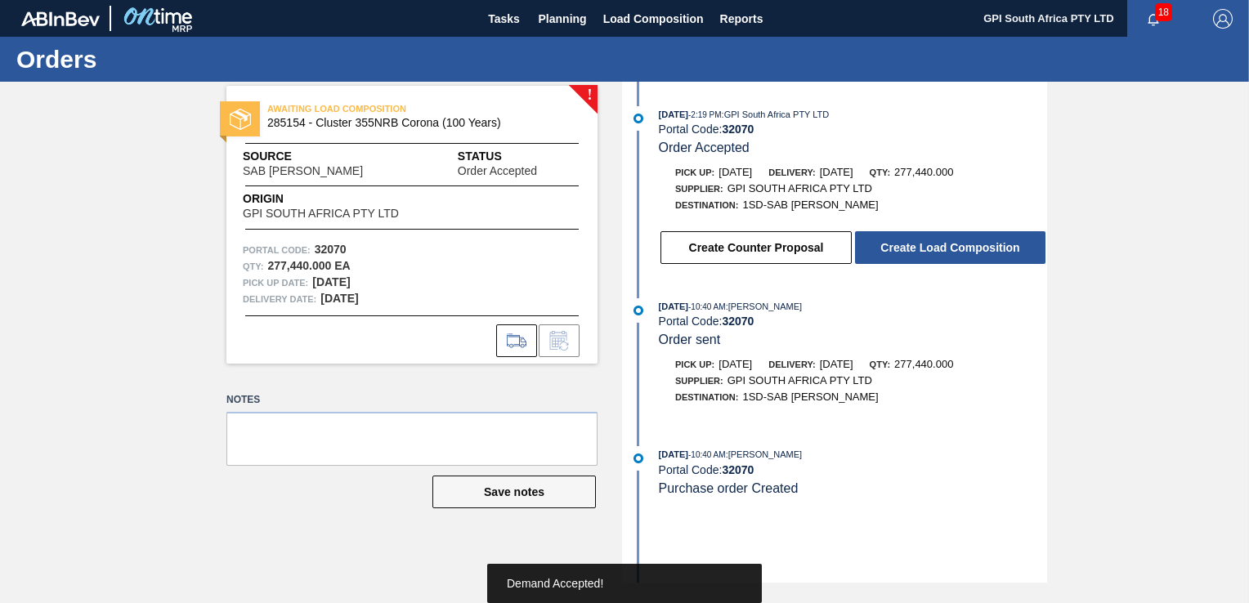
click at [944, 254] on button "Create Load Composition" at bounding box center [950, 247] width 191 height 33
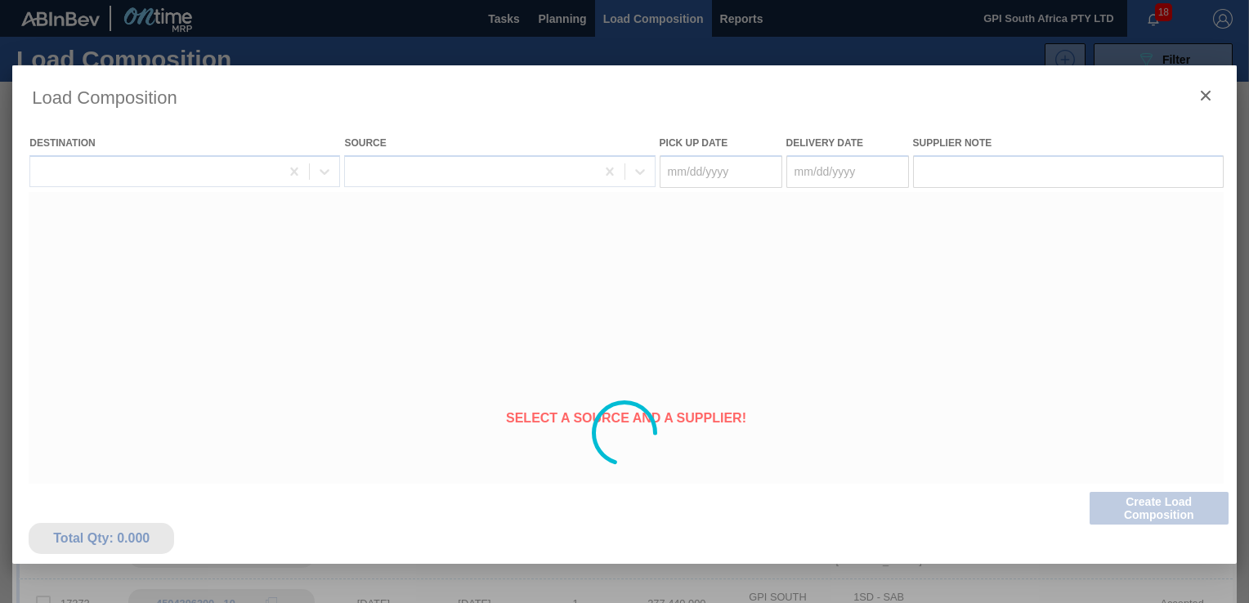
type Date "[DATE]"
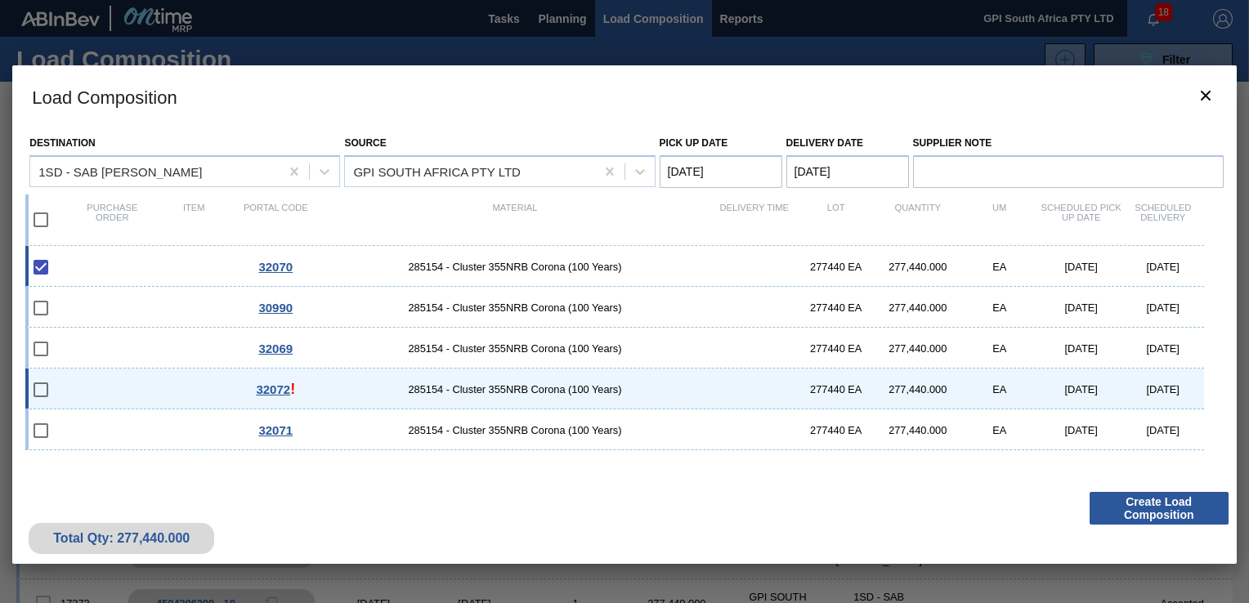
click at [45, 390] on input "checkbox" at bounding box center [41, 390] width 34 height 34
click at [38, 390] on input "checkbox" at bounding box center [41, 390] width 34 height 34
checkbox input "false"
click at [1148, 511] on button "Create Load Composition" at bounding box center [1159, 508] width 139 height 33
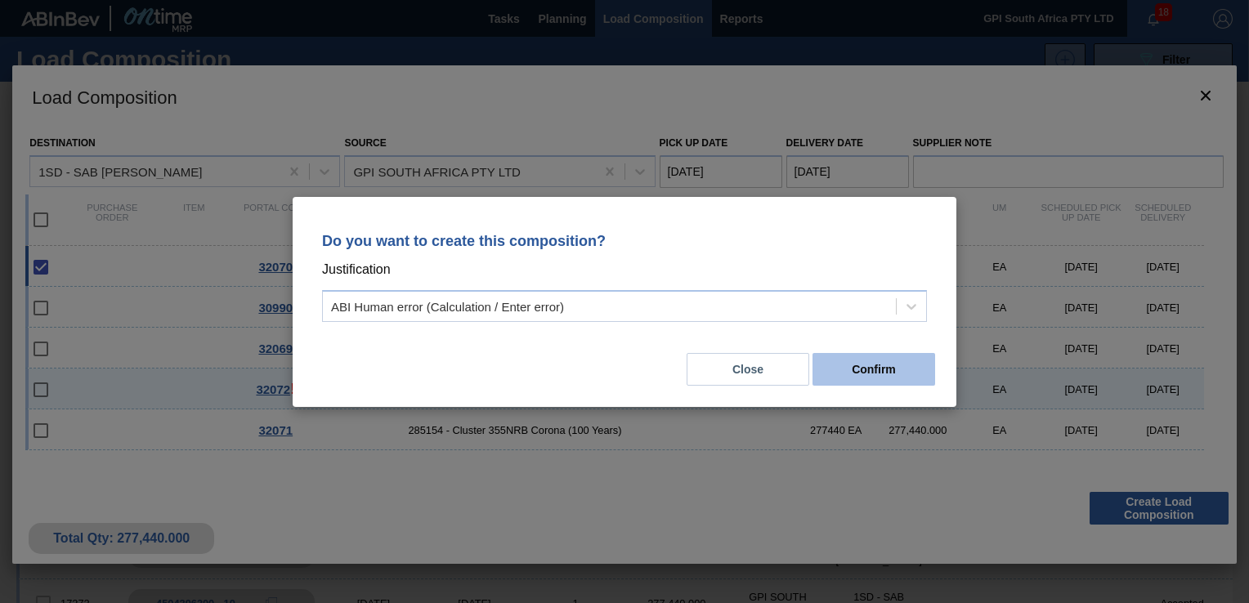
click at [879, 378] on button "Confirm" at bounding box center [874, 369] width 123 height 33
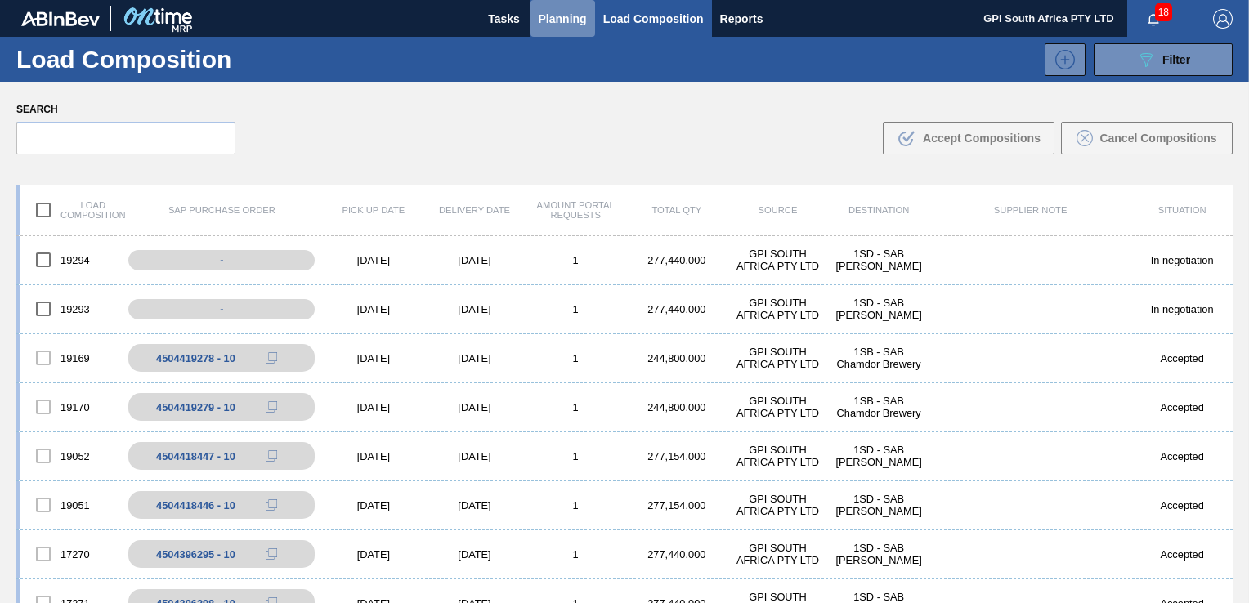
click at [588, 28] on button "Planning" at bounding box center [563, 18] width 65 height 37
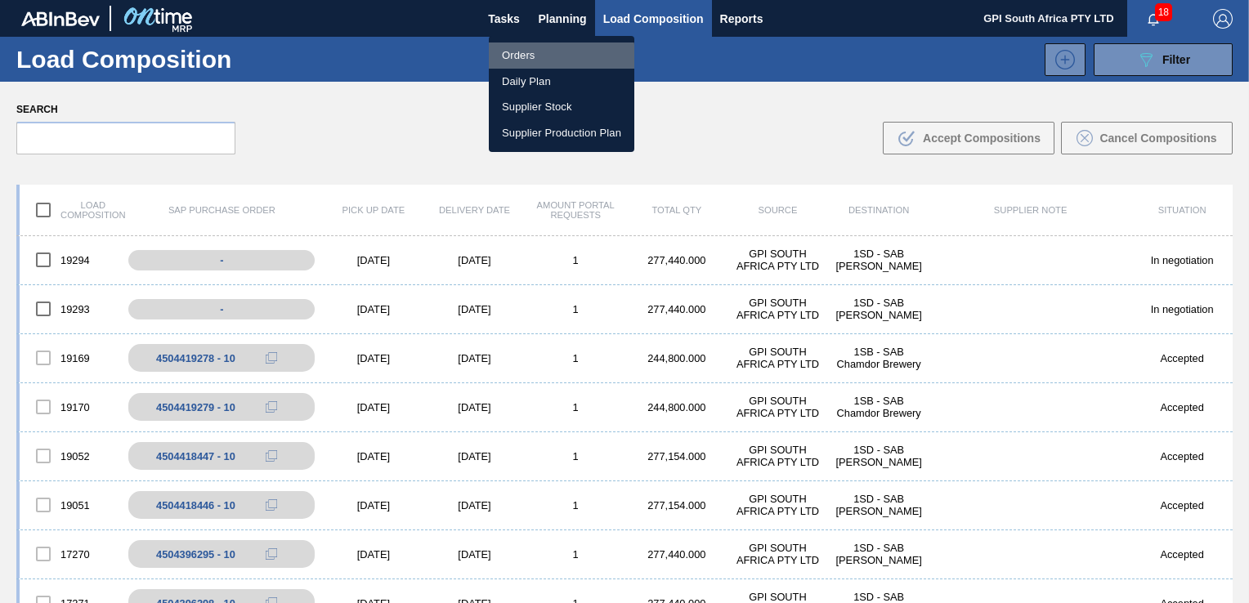
click at [522, 58] on li "Orders" at bounding box center [562, 56] width 146 height 26
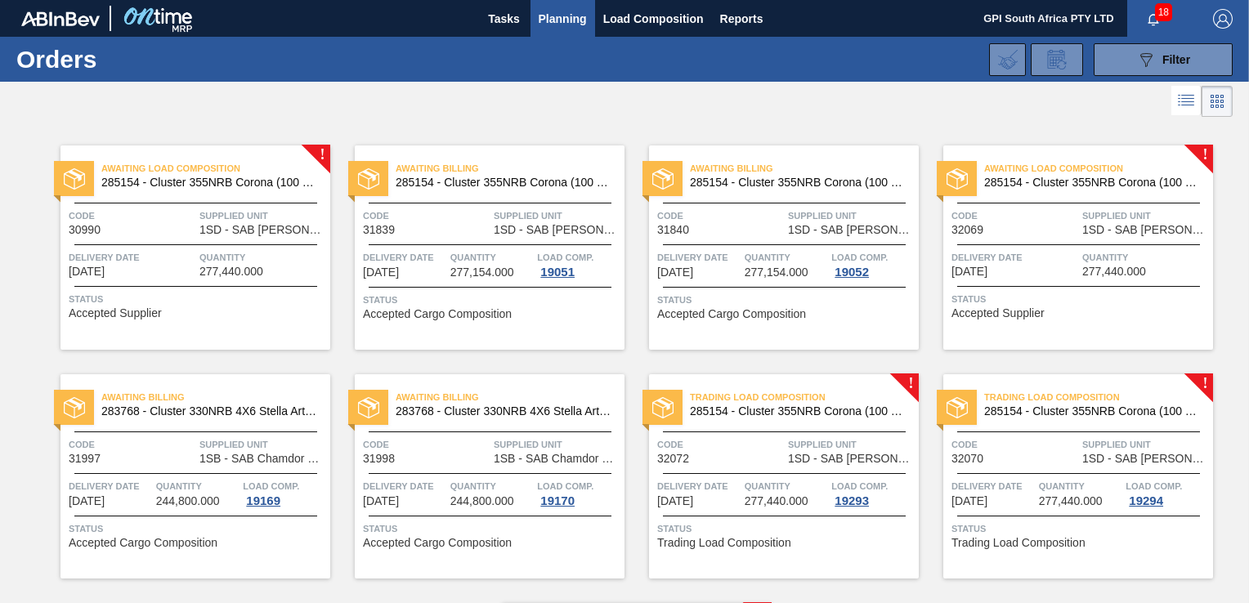
click at [948, 200] on div "Awaiting Load Composition 285154 - Cluster 355NRB Corona (100 Years) Code 32069…" at bounding box center [1079, 248] width 270 height 204
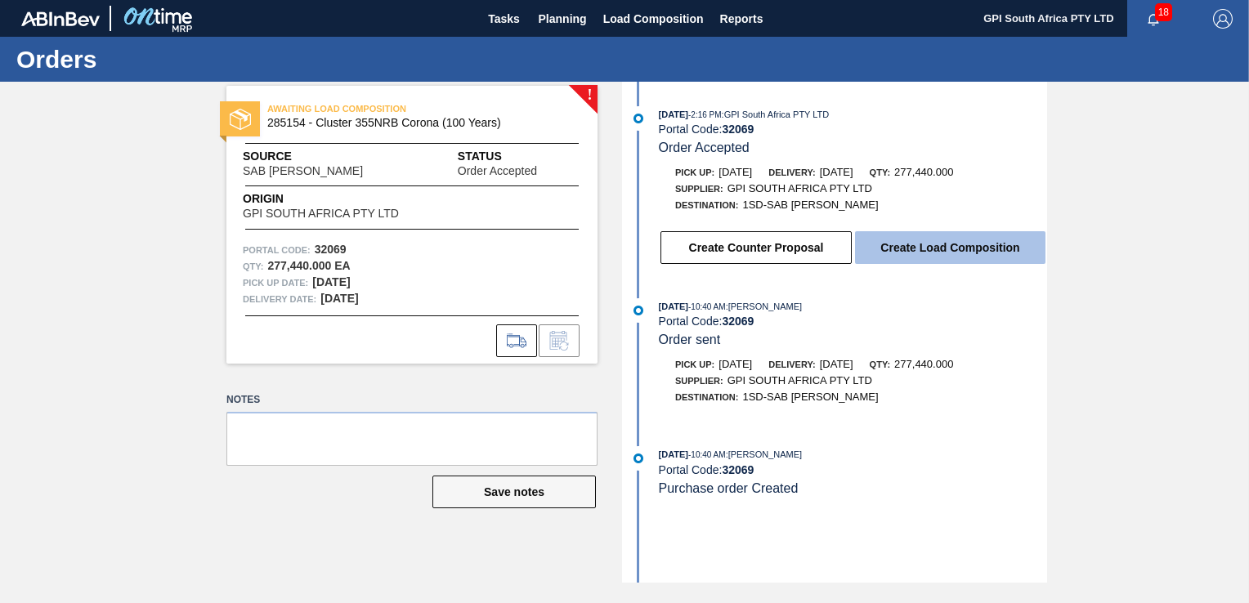
click at [912, 252] on button "Create Load Composition" at bounding box center [950, 247] width 191 height 33
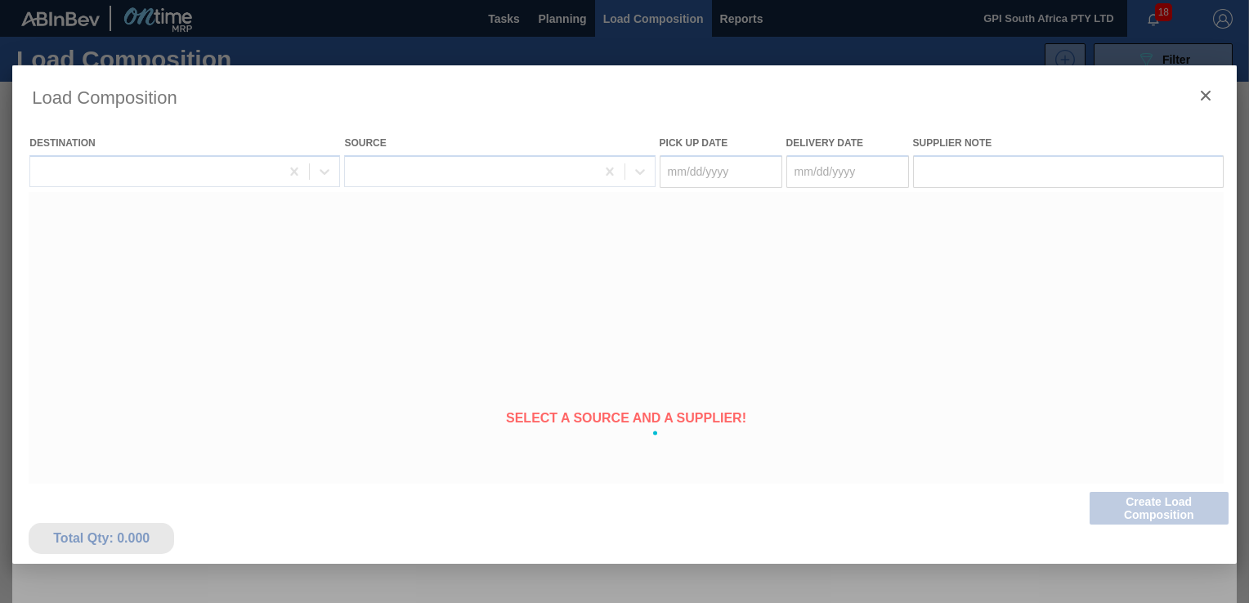
type Date "[DATE]"
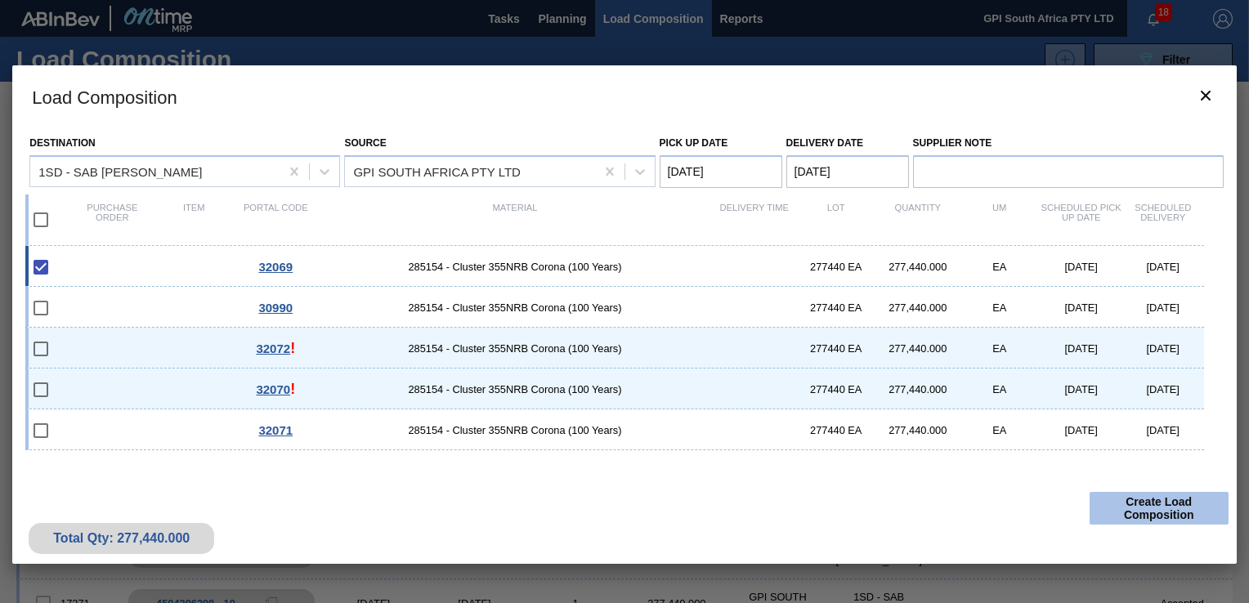
click at [1092, 500] on button "Create Load Composition" at bounding box center [1159, 508] width 139 height 33
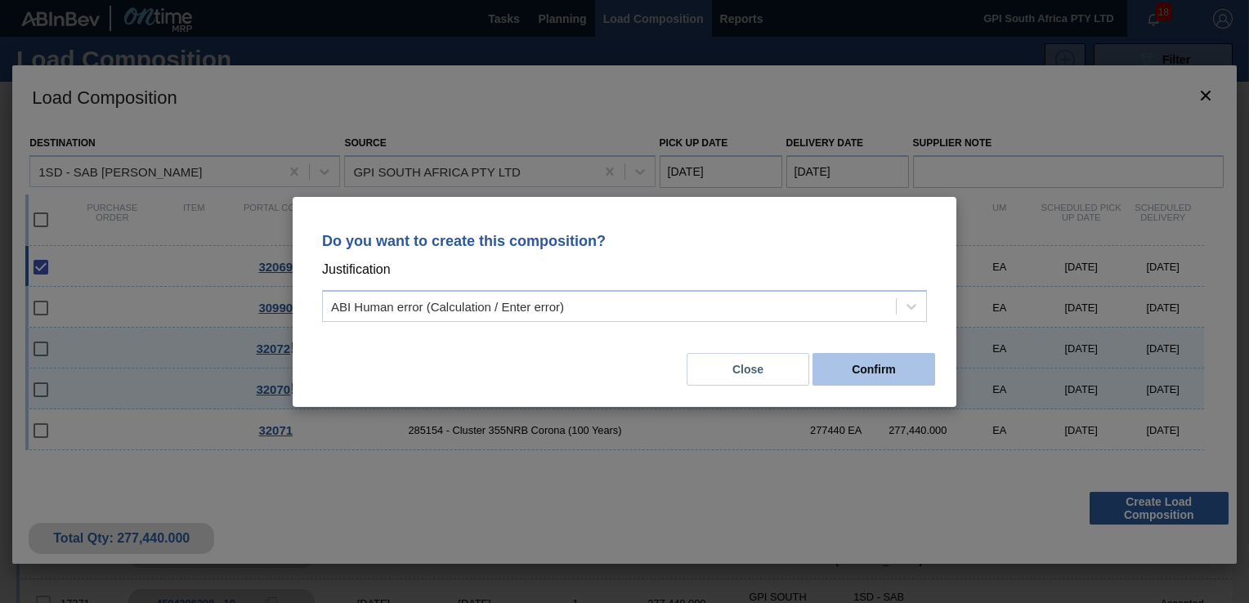
click at [874, 368] on button "Confirm" at bounding box center [874, 369] width 123 height 33
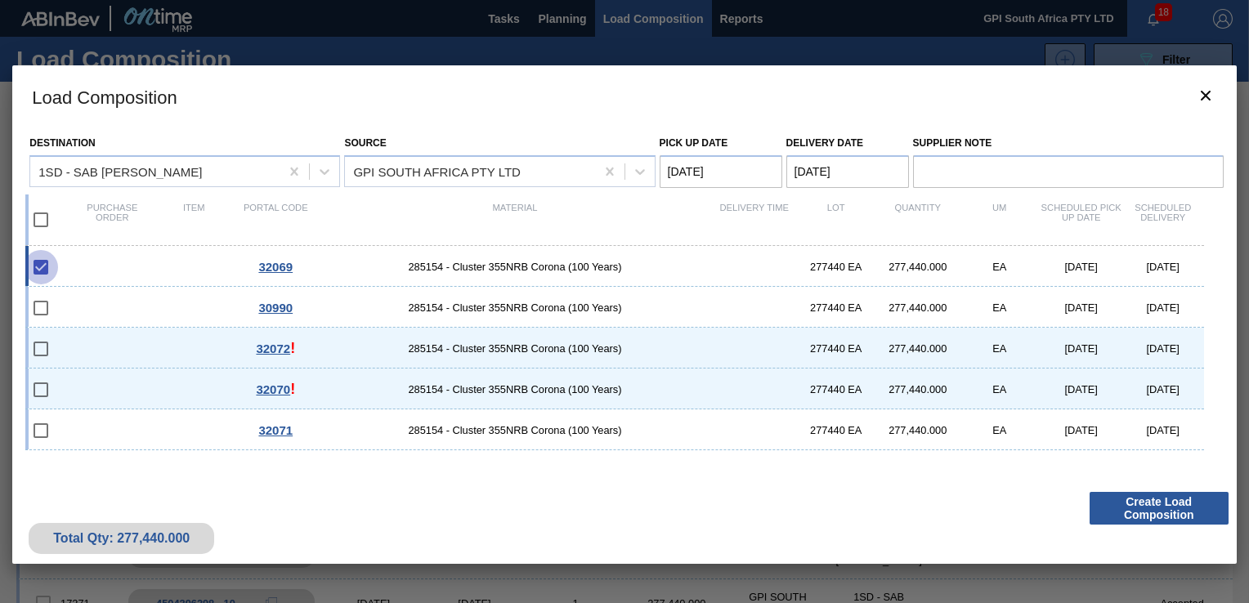
click at [40, 273] on input "checkbox" at bounding box center [41, 267] width 34 height 34
checkbox input "true"
click at [1112, 509] on button "Create Load Composition" at bounding box center [1159, 508] width 139 height 33
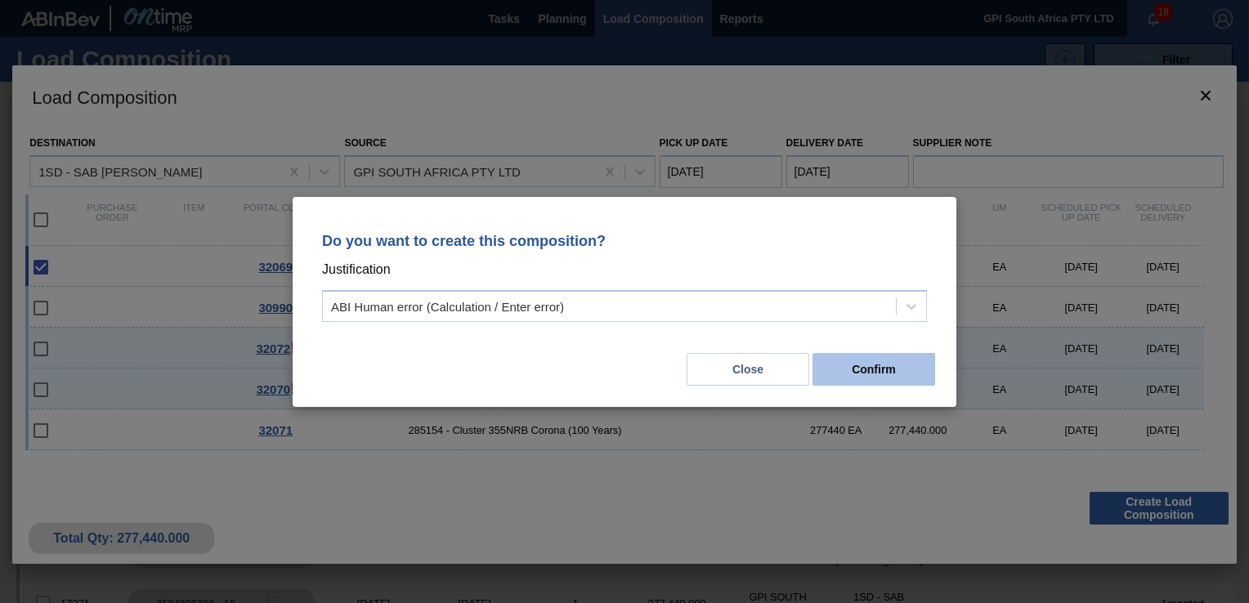
click at [870, 374] on button "Confirm" at bounding box center [874, 369] width 123 height 33
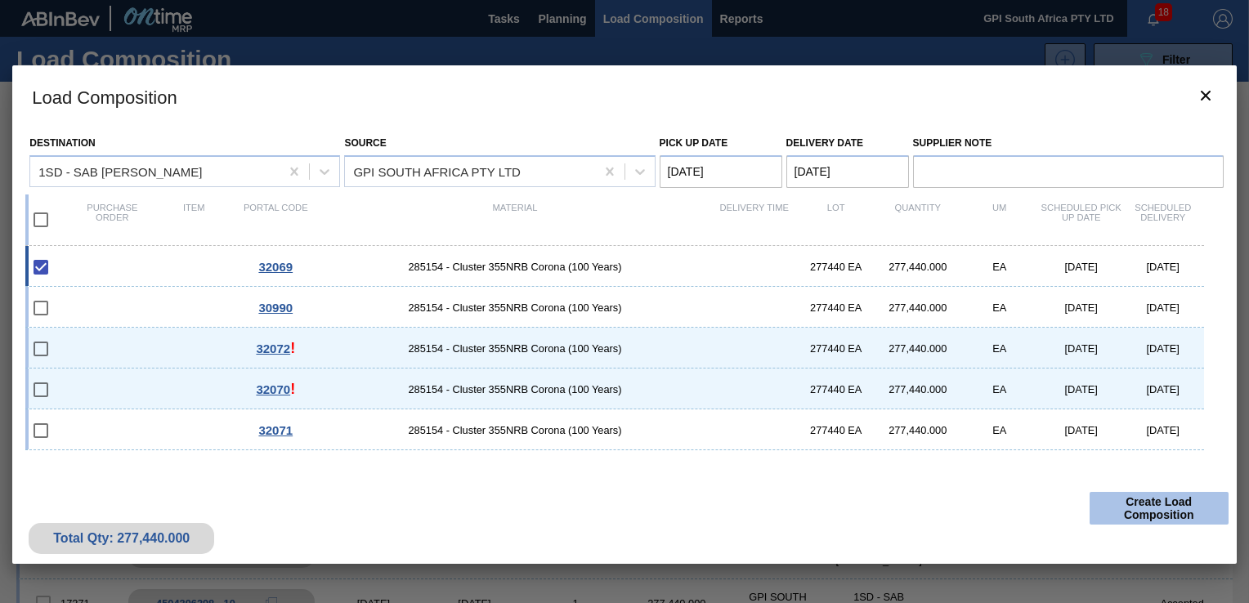
click at [1148, 515] on button "Create Load Composition" at bounding box center [1159, 508] width 139 height 33
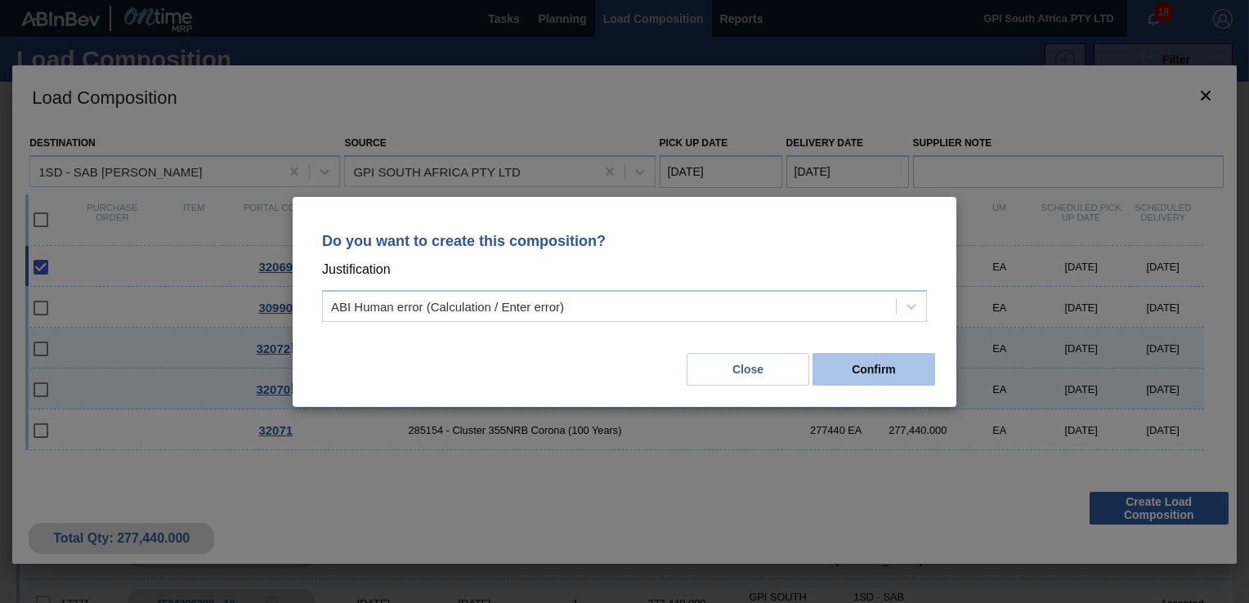
click at [874, 374] on button "Confirm" at bounding box center [874, 369] width 123 height 33
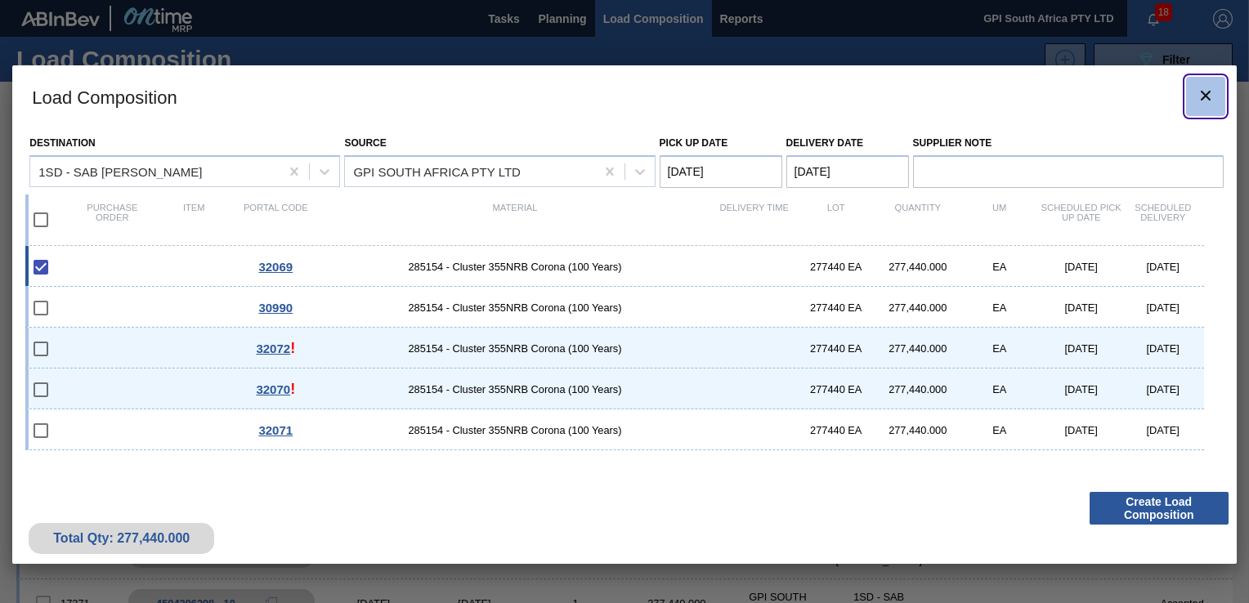
click at [1200, 86] on icon "botão de ícone" at bounding box center [1206, 96] width 20 height 20
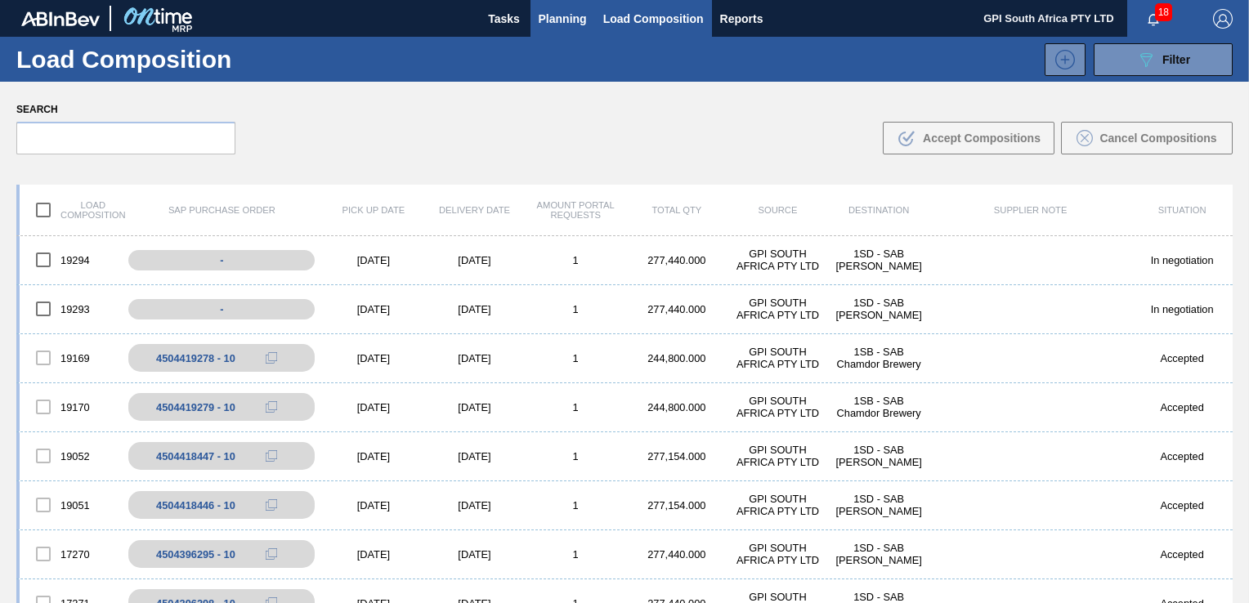
click at [569, 30] on button "Planning" at bounding box center [563, 18] width 65 height 37
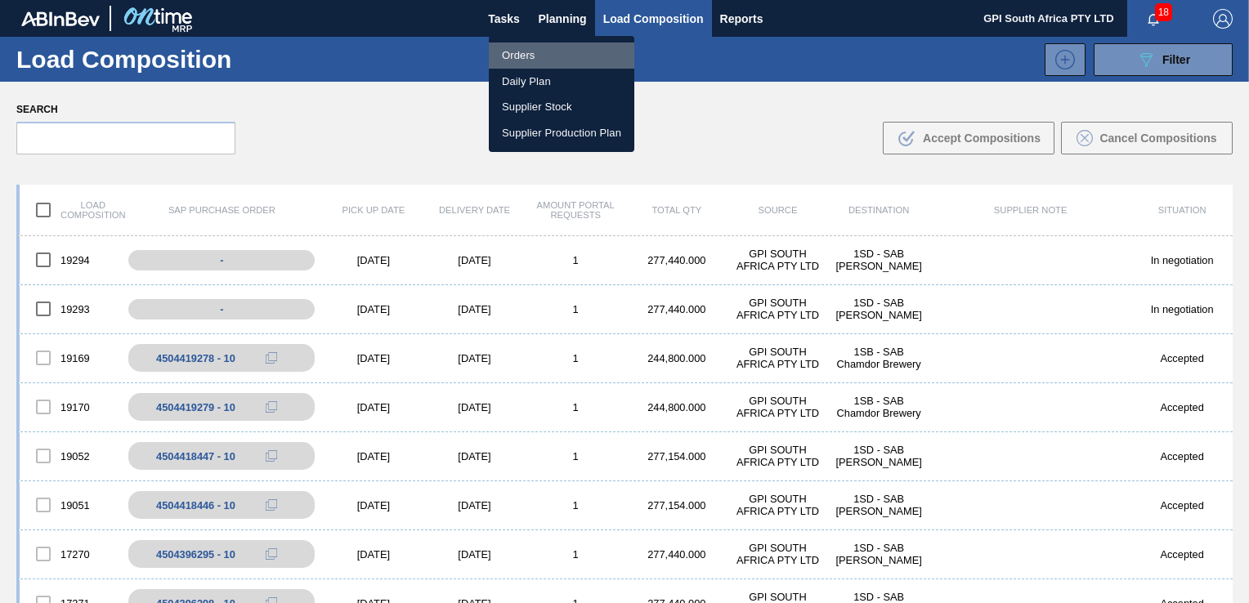
click at [525, 60] on li "Orders" at bounding box center [562, 56] width 146 height 26
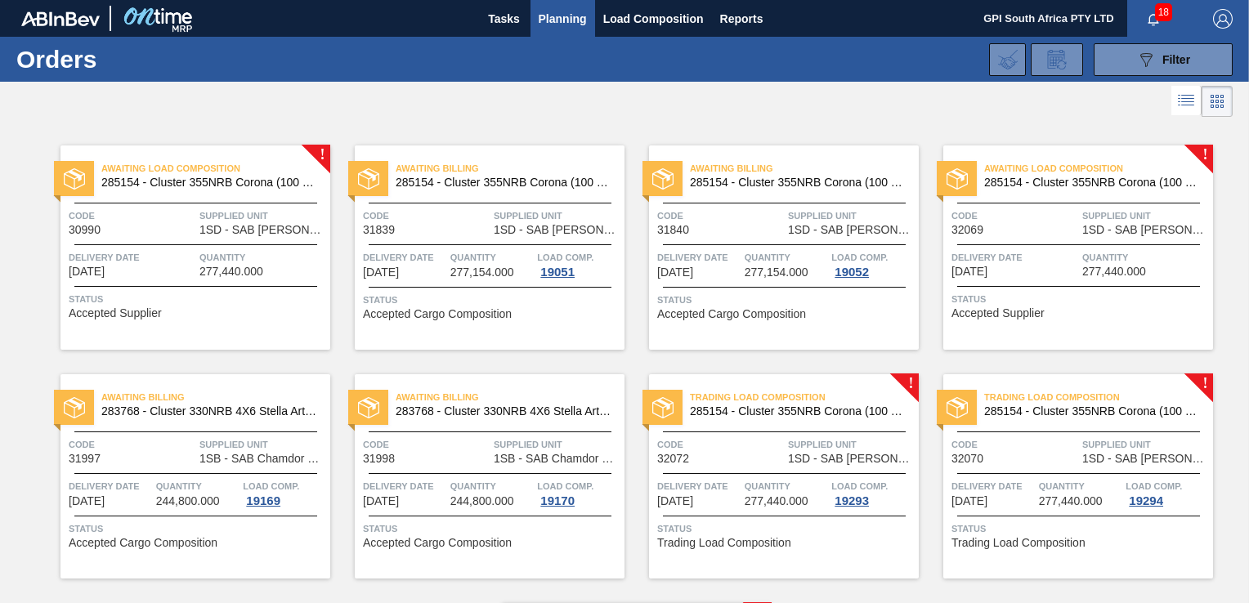
click at [997, 225] on div "Code 32069" at bounding box center [1015, 222] width 127 height 29
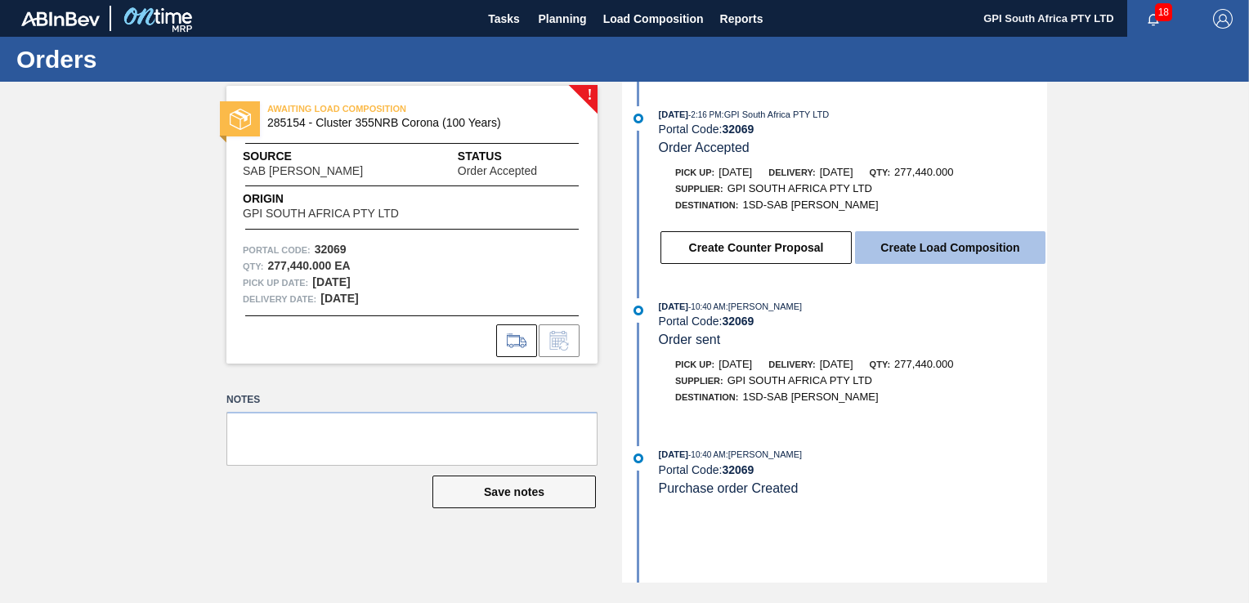
click at [909, 240] on button "Create Load Composition" at bounding box center [950, 247] width 191 height 33
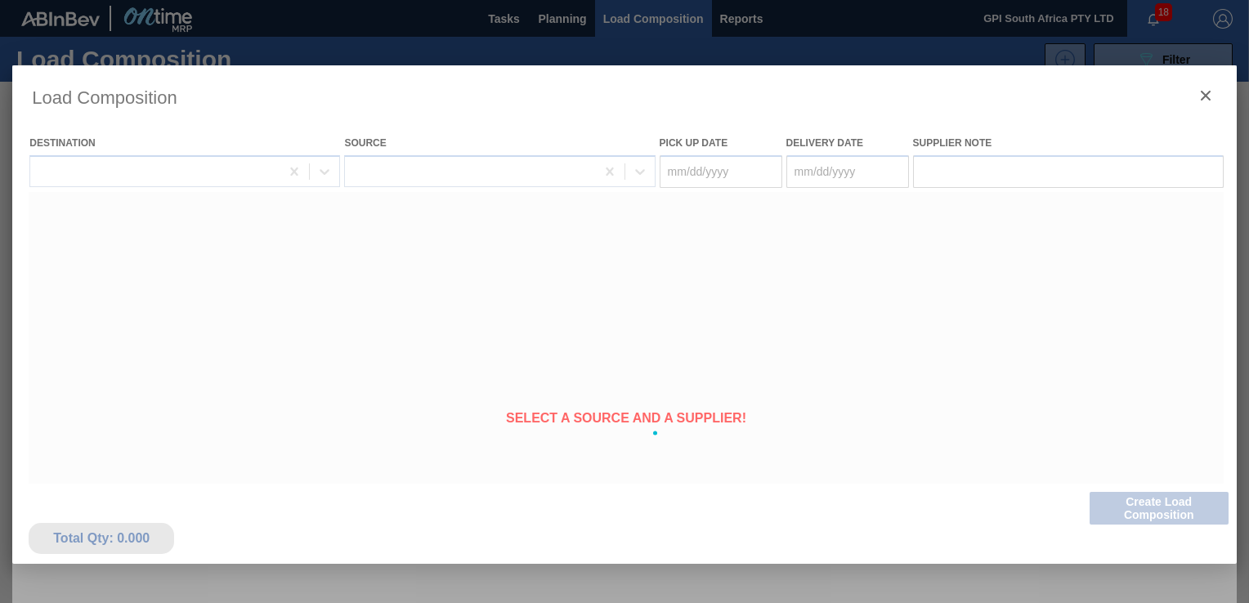
type Date "[DATE]"
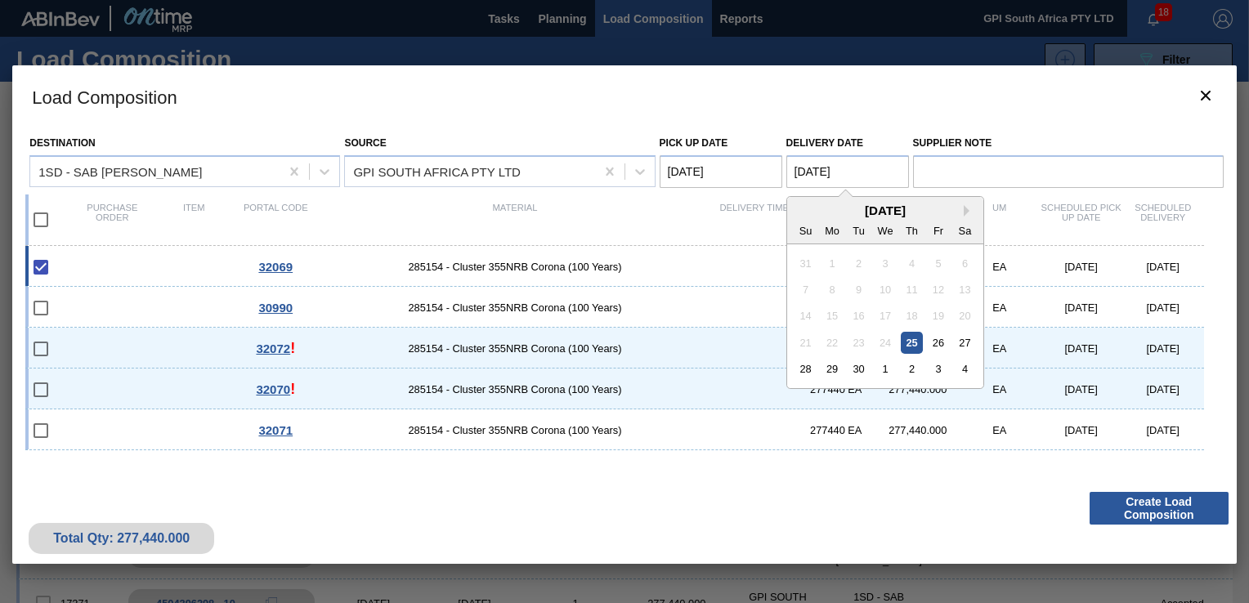
click at [820, 183] on Date "[DATE]" at bounding box center [848, 171] width 123 height 33
click at [934, 344] on div "26" at bounding box center [938, 343] width 22 height 22
type Date "[DATE]"
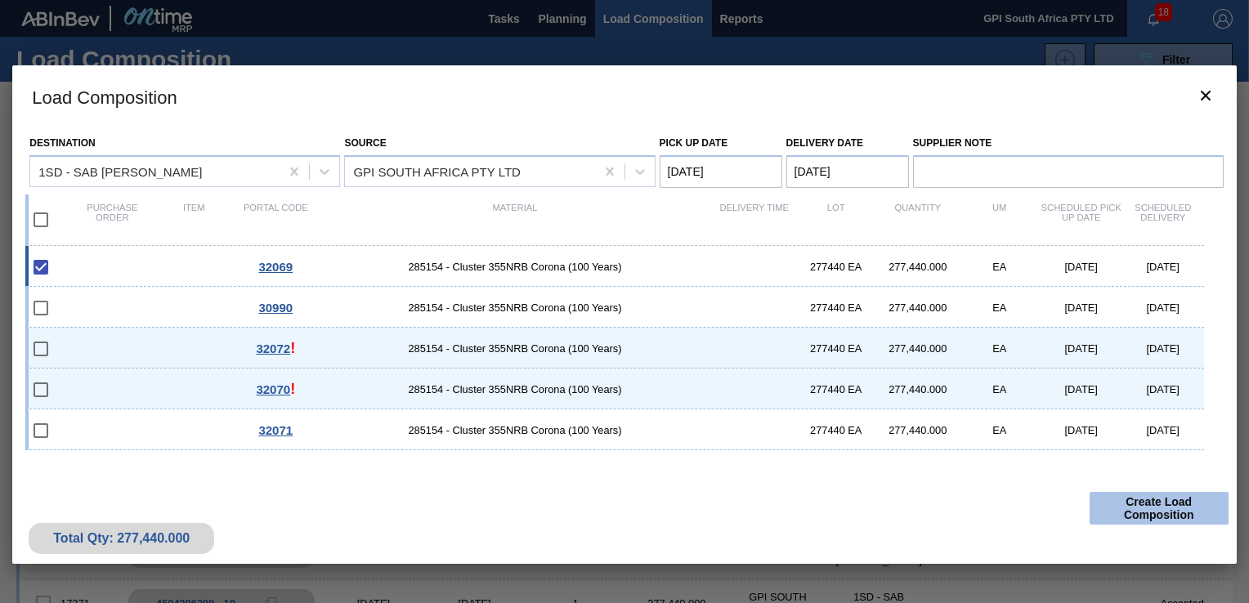
click at [1123, 505] on button "Create Load Composition" at bounding box center [1159, 508] width 139 height 33
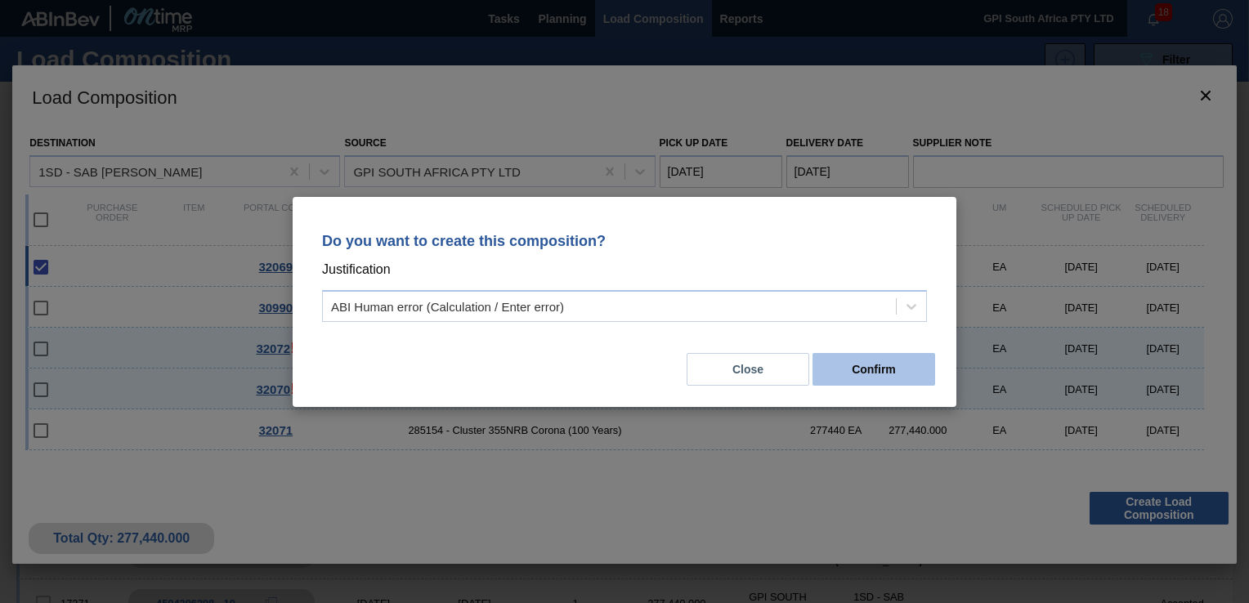
click at [884, 368] on button "Confirm" at bounding box center [874, 369] width 123 height 33
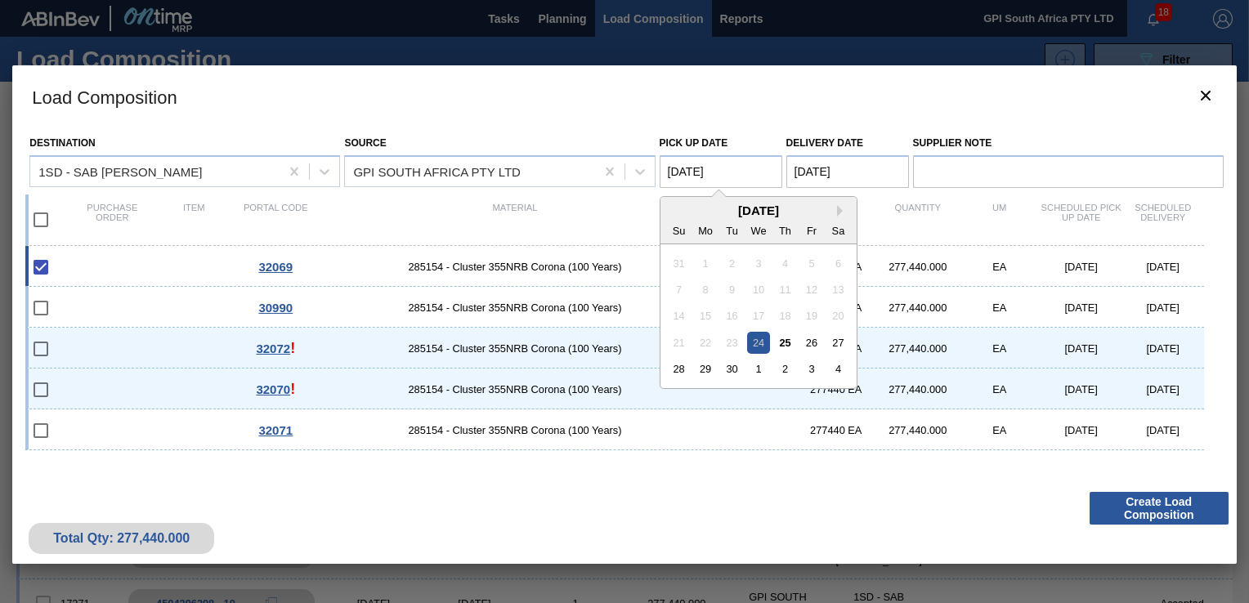
click at [691, 179] on Date "[DATE]" at bounding box center [721, 171] width 123 height 33
click at [810, 341] on div "26" at bounding box center [812, 343] width 22 height 22
type Date "[DATE]"
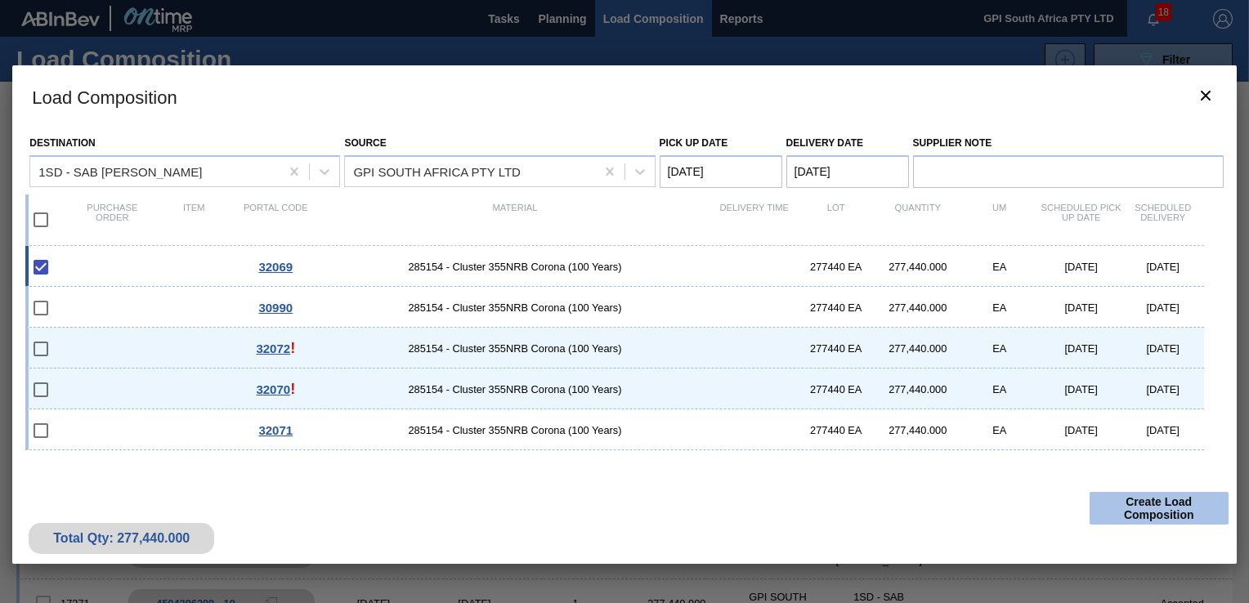
click at [1133, 517] on button "Create Load Composition" at bounding box center [1159, 508] width 139 height 33
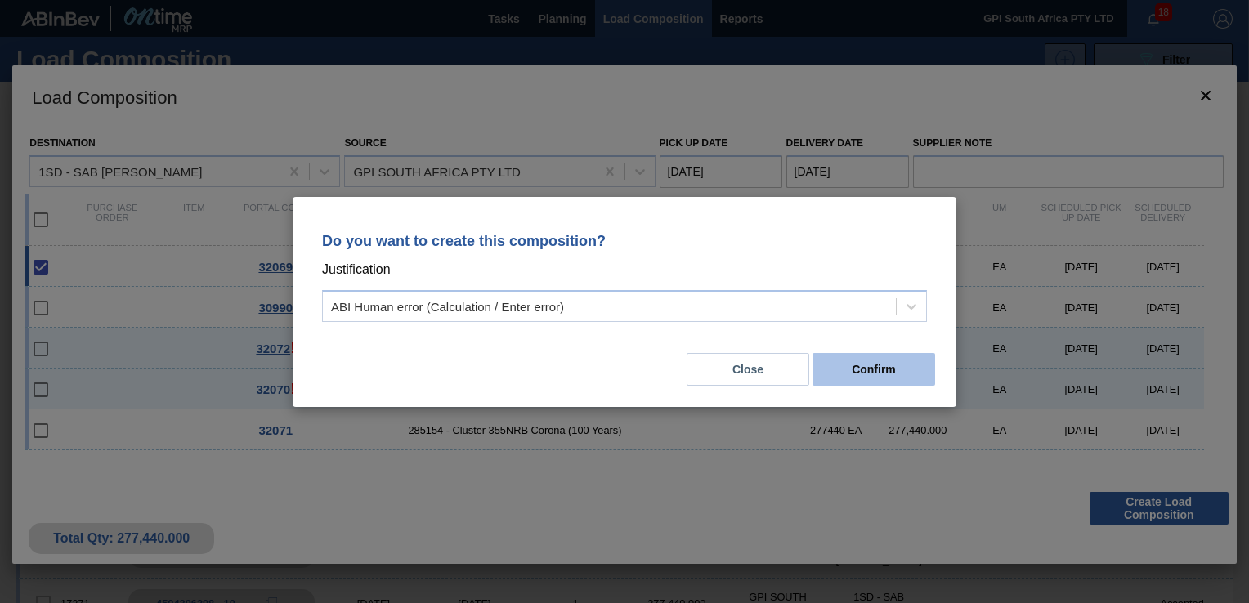
click at [887, 379] on button "Confirm" at bounding box center [874, 369] width 123 height 33
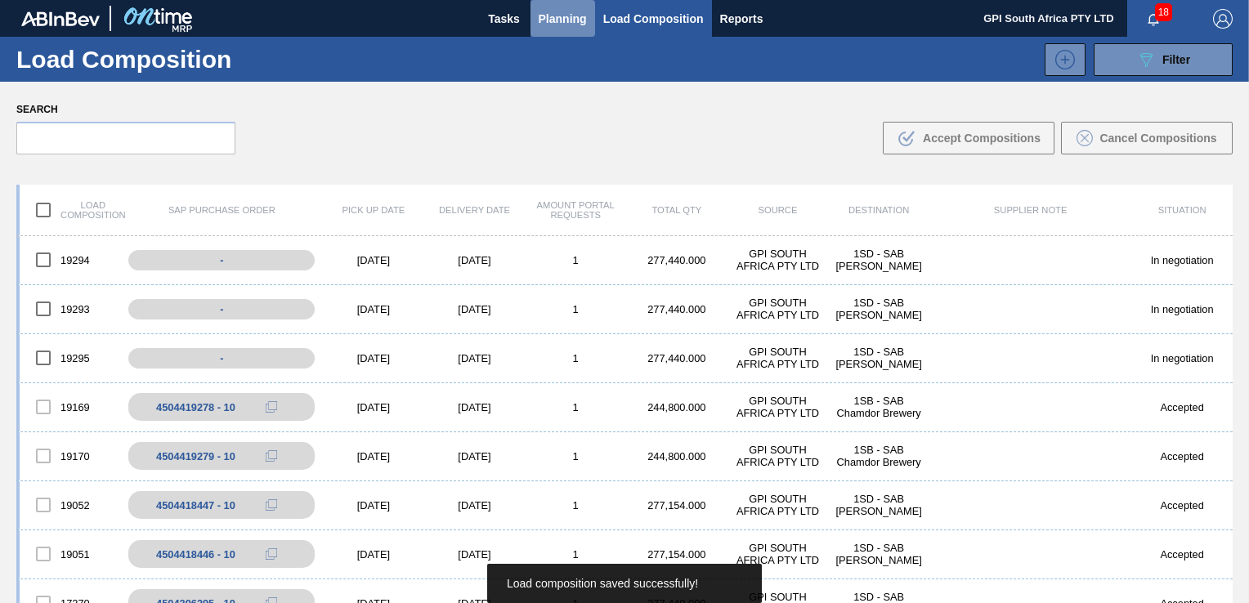
click at [553, 29] on button "Planning" at bounding box center [563, 18] width 65 height 37
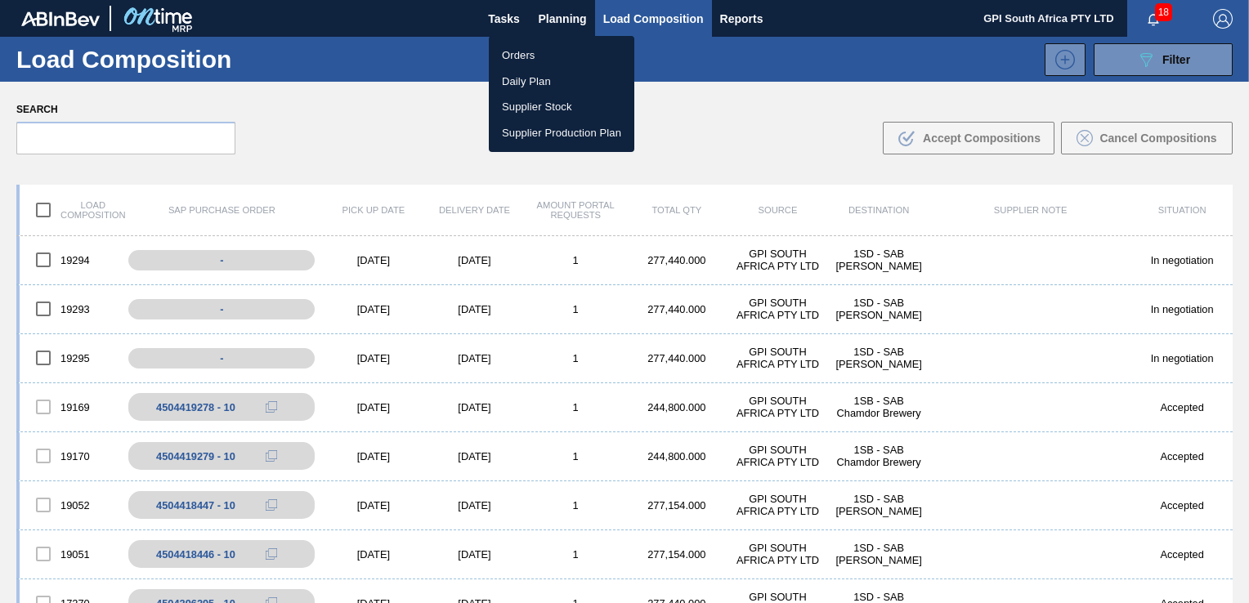
click at [509, 56] on li "Orders" at bounding box center [562, 56] width 146 height 26
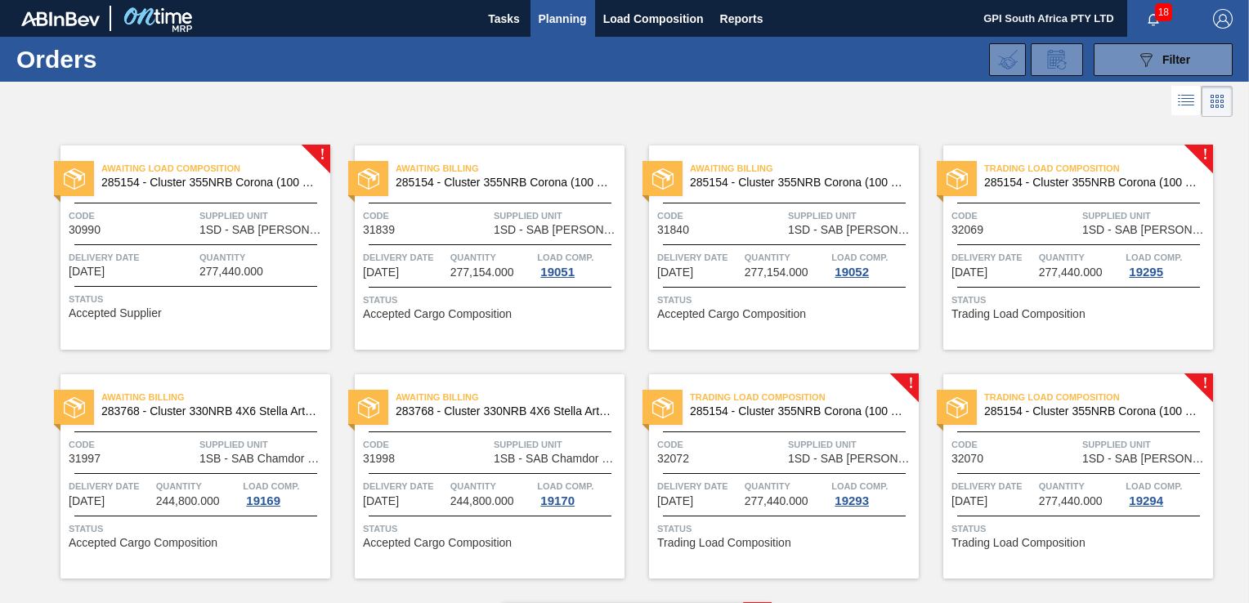
click at [1004, 252] on span "Delivery Date" at bounding box center [993, 257] width 83 height 16
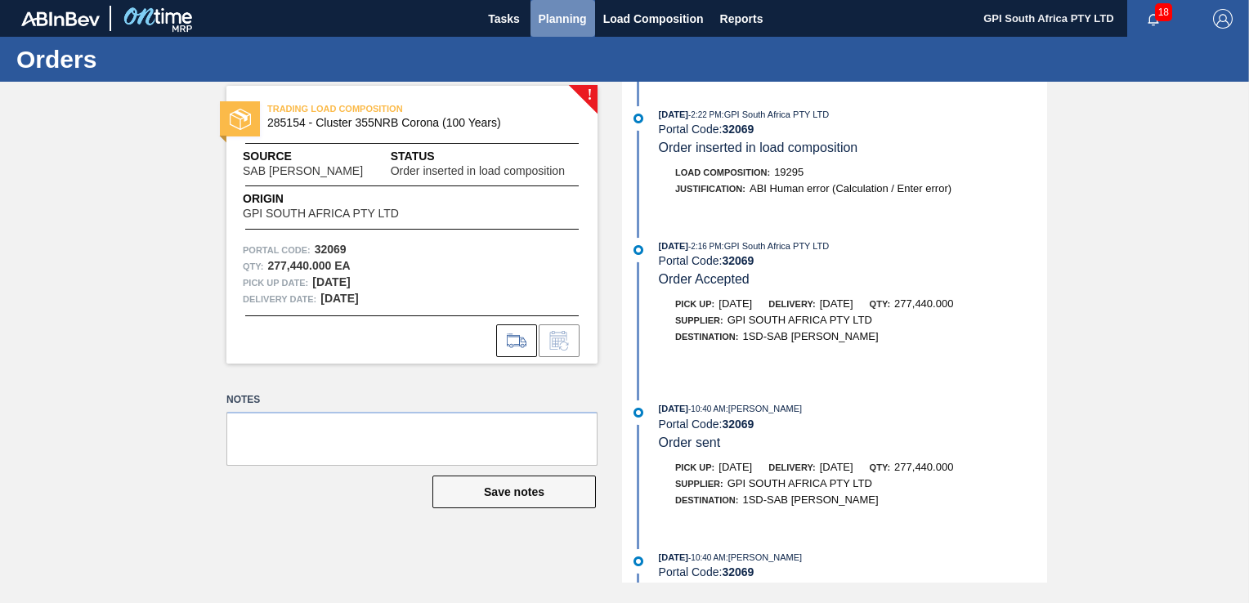
click at [560, 29] on button "Planning" at bounding box center [563, 18] width 65 height 37
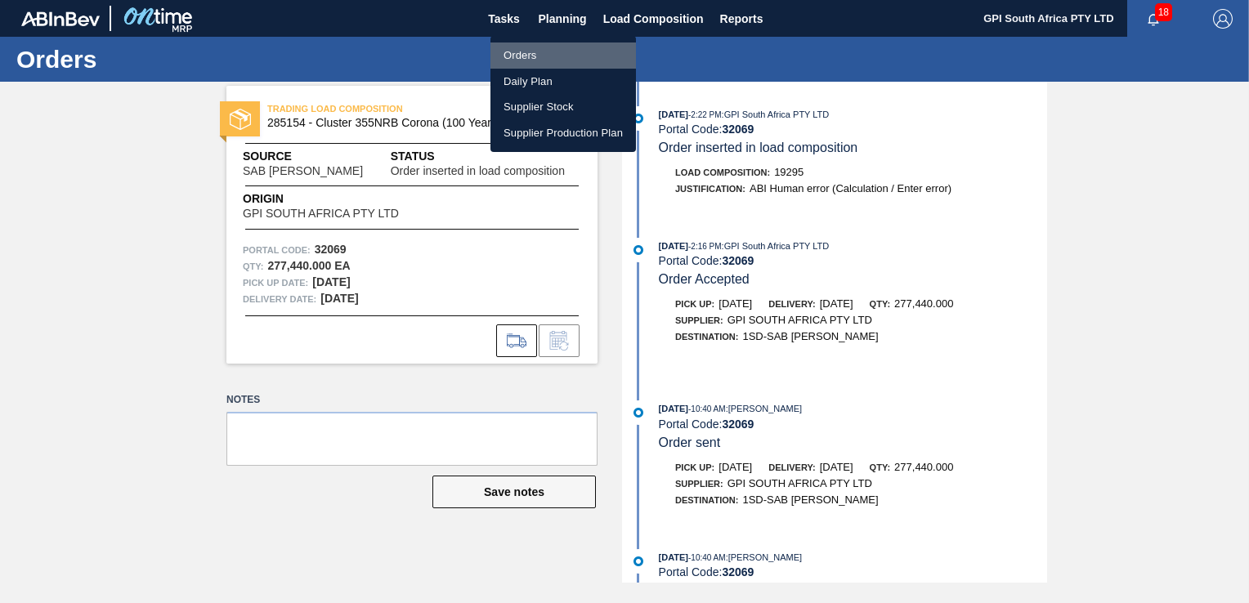
click at [533, 56] on li "Orders" at bounding box center [564, 56] width 146 height 26
